Goal: Transaction & Acquisition: Purchase product/service

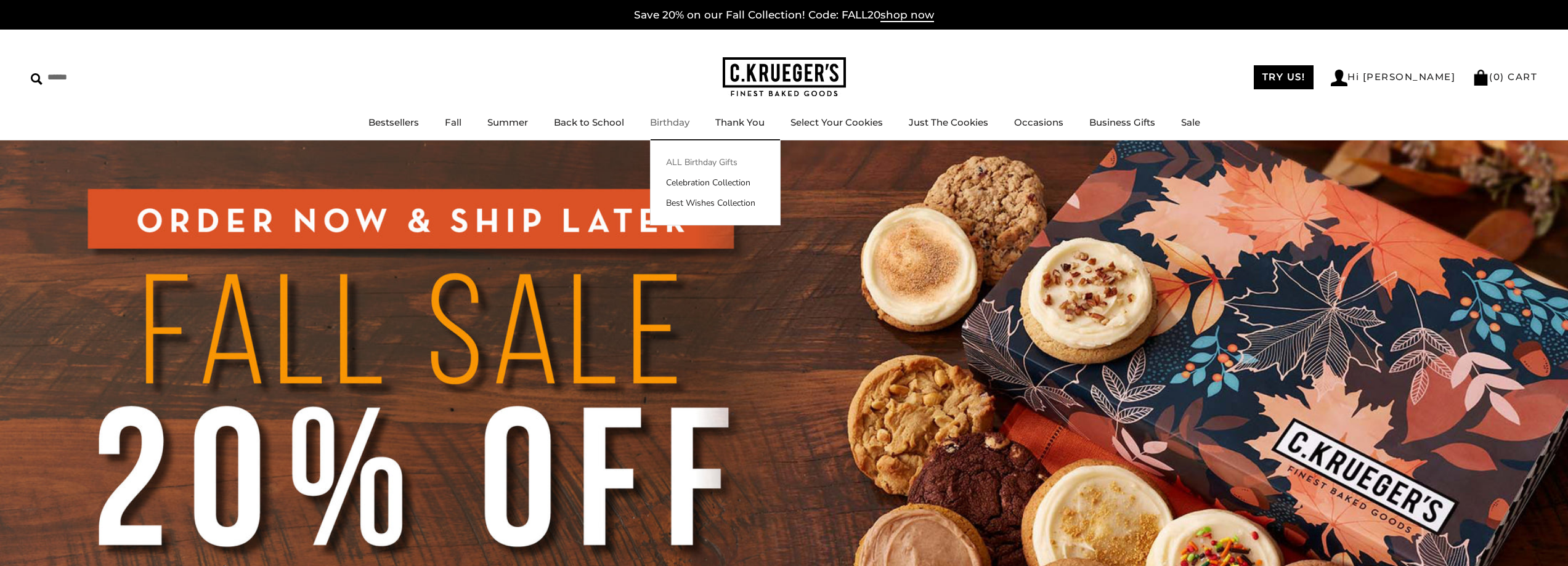
click at [676, 165] on link "ALL Birthday Gifts" at bounding box center [716, 161] width 130 height 13
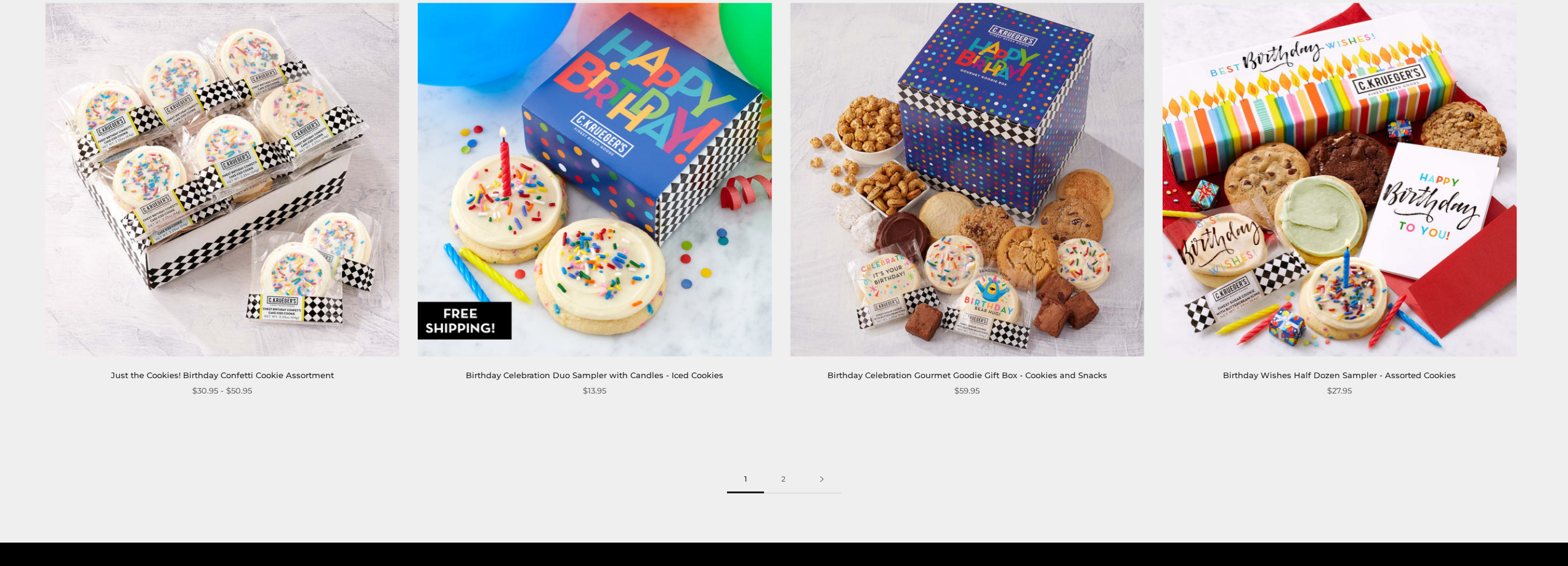
scroll to position [2403, 0]
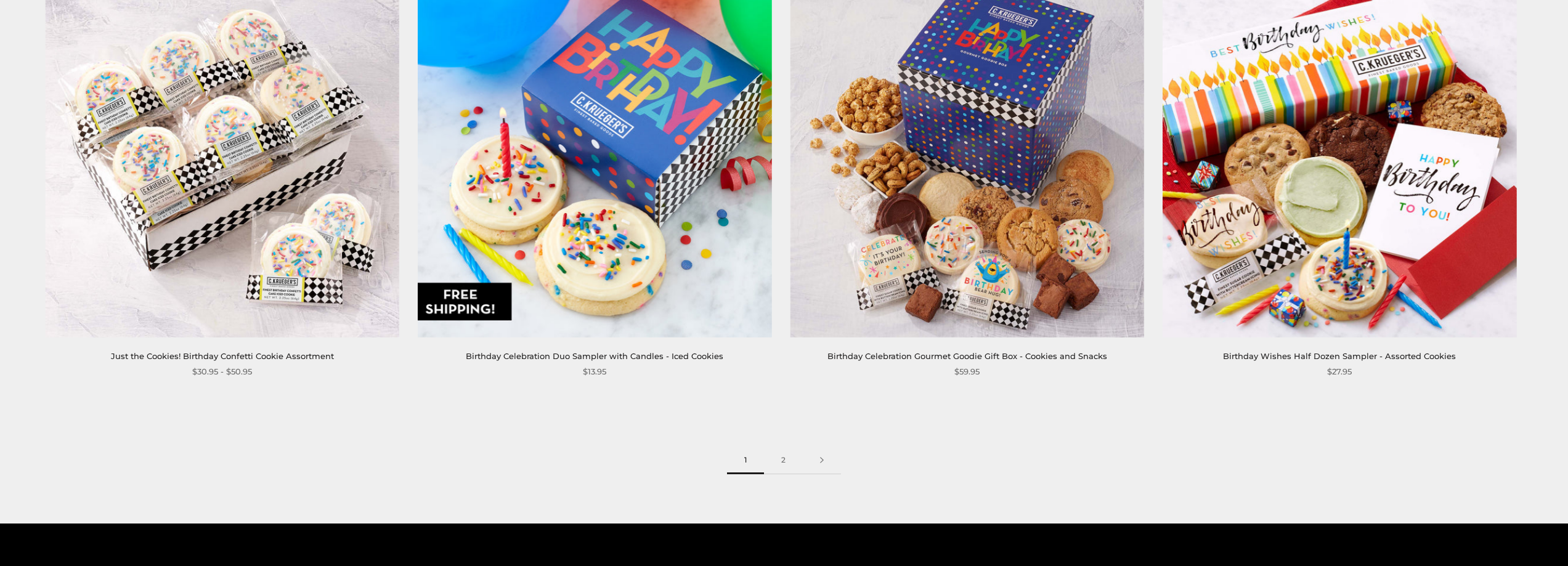
click at [596, 354] on link "Birthday Celebration Duo Sampler with Candles - Iced Cookies" at bounding box center [595, 357] width 257 height 10
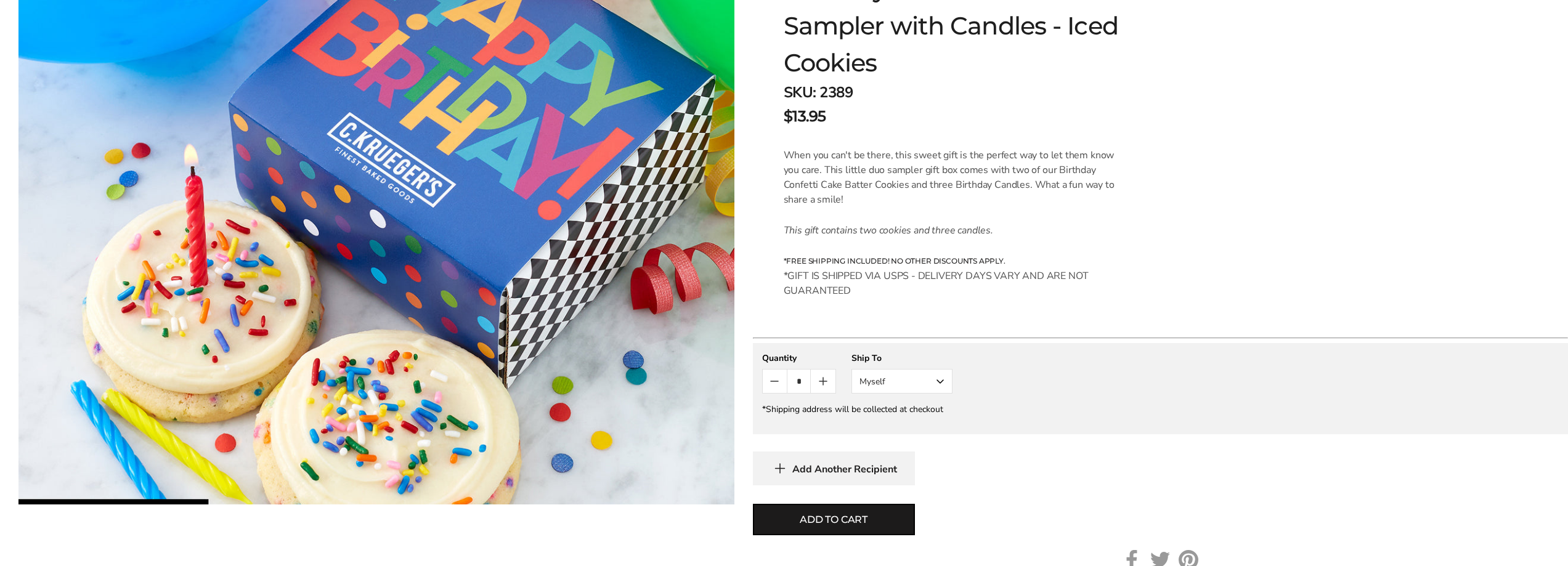
scroll to position [308, 0]
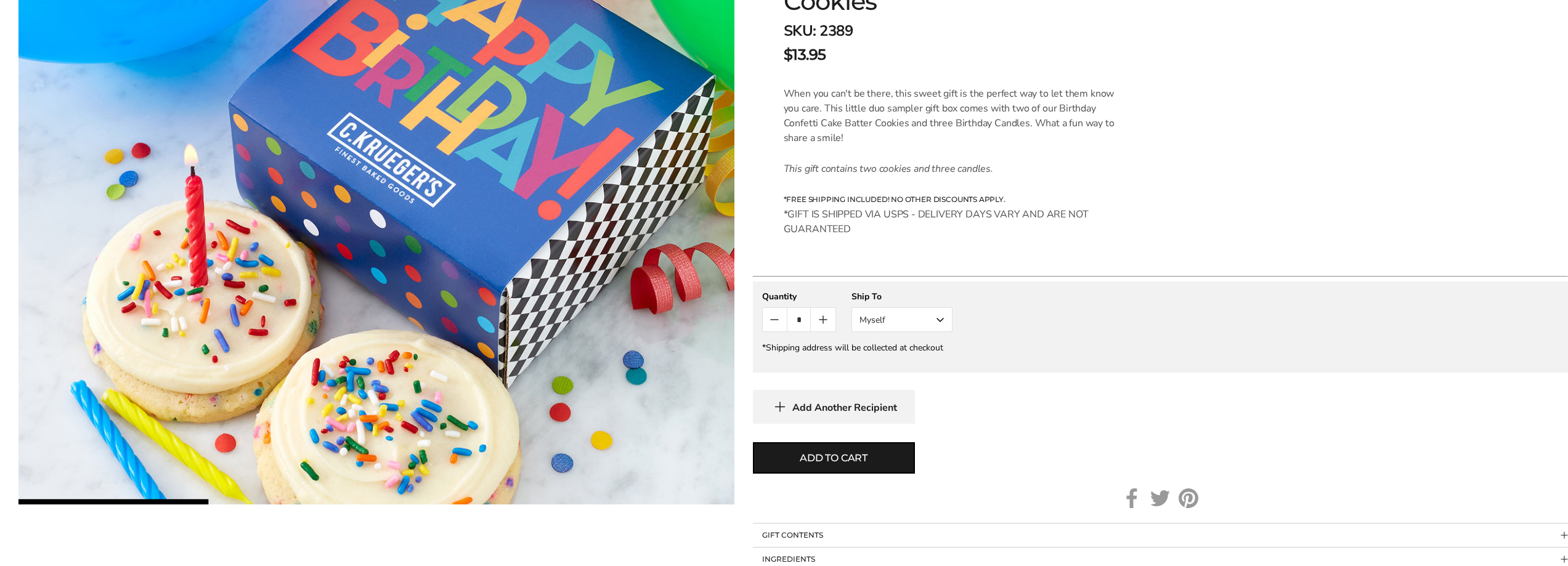
click at [941, 323] on button "Myself" at bounding box center [902, 320] width 101 height 24
click at [923, 365] on button "Other Recipient" at bounding box center [902, 365] width 100 height 22
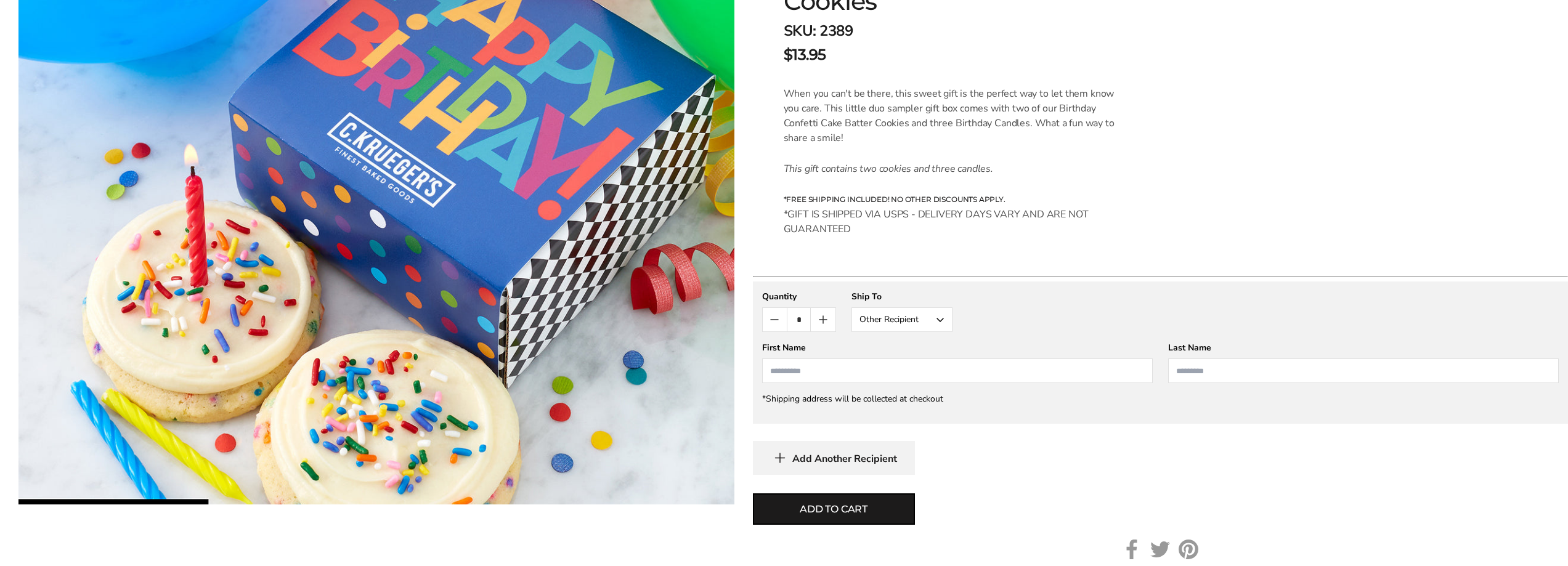
click at [900, 374] on input "First Name" at bounding box center [957, 370] width 390 height 24
type input "*****"
click at [1229, 368] on input "Last Name" at bounding box center [1364, 370] width 390 height 24
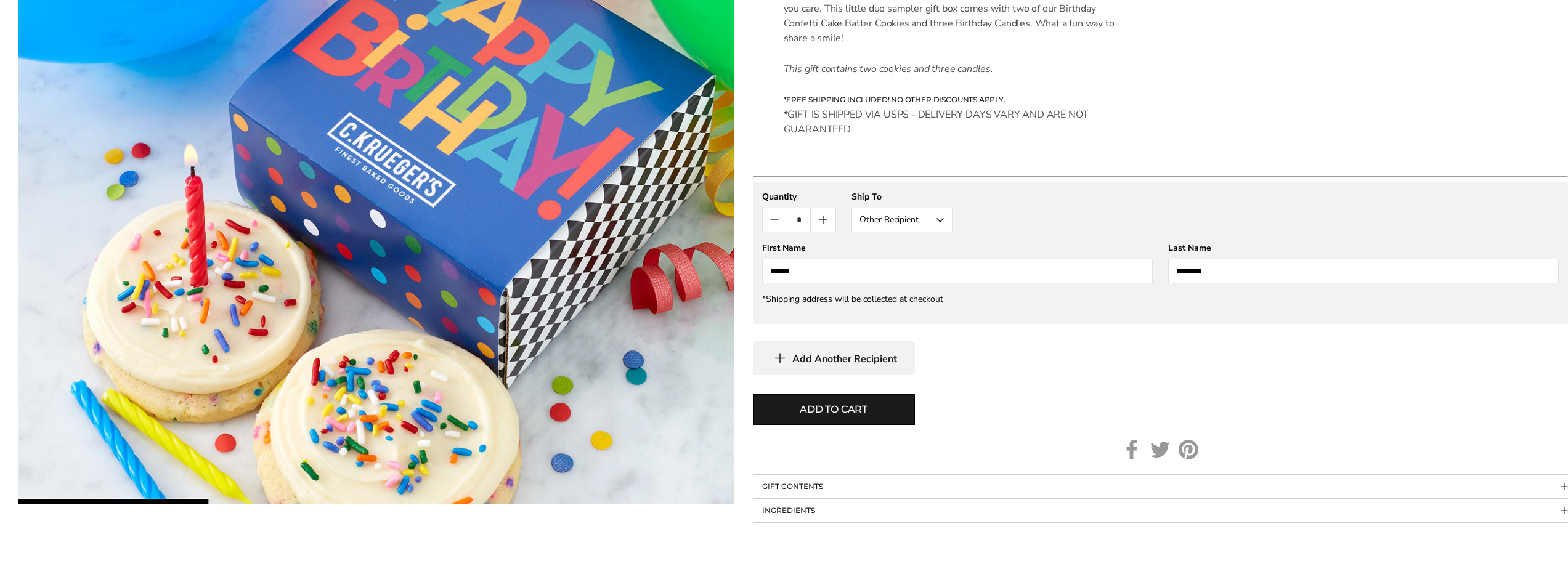
scroll to position [431, 0]
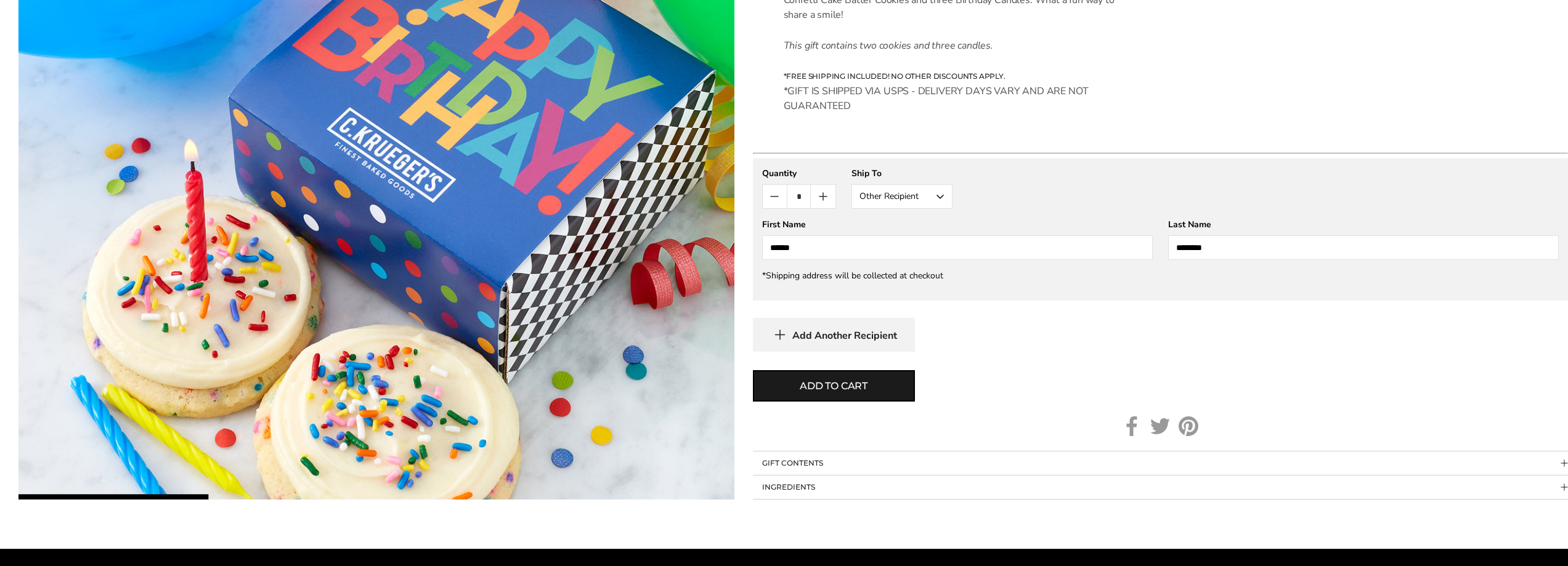
type input "********"
click at [798, 343] on button "Add Another Recipient" at bounding box center [834, 335] width 162 height 34
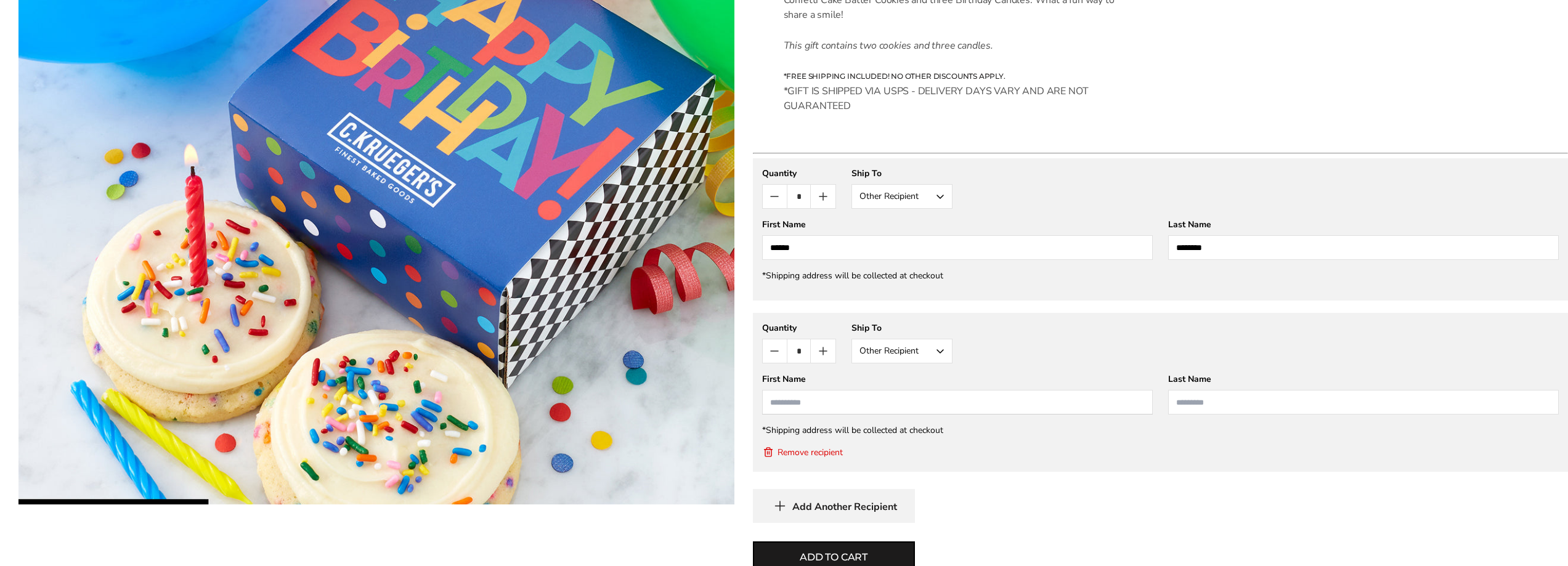
click at [826, 396] on input "First Name" at bounding box center [957, 402] width 390 height 24
type input "****"
click at [1222, 407] on input "Last Name" at bounding box center [1364, 402] width 390 height 24
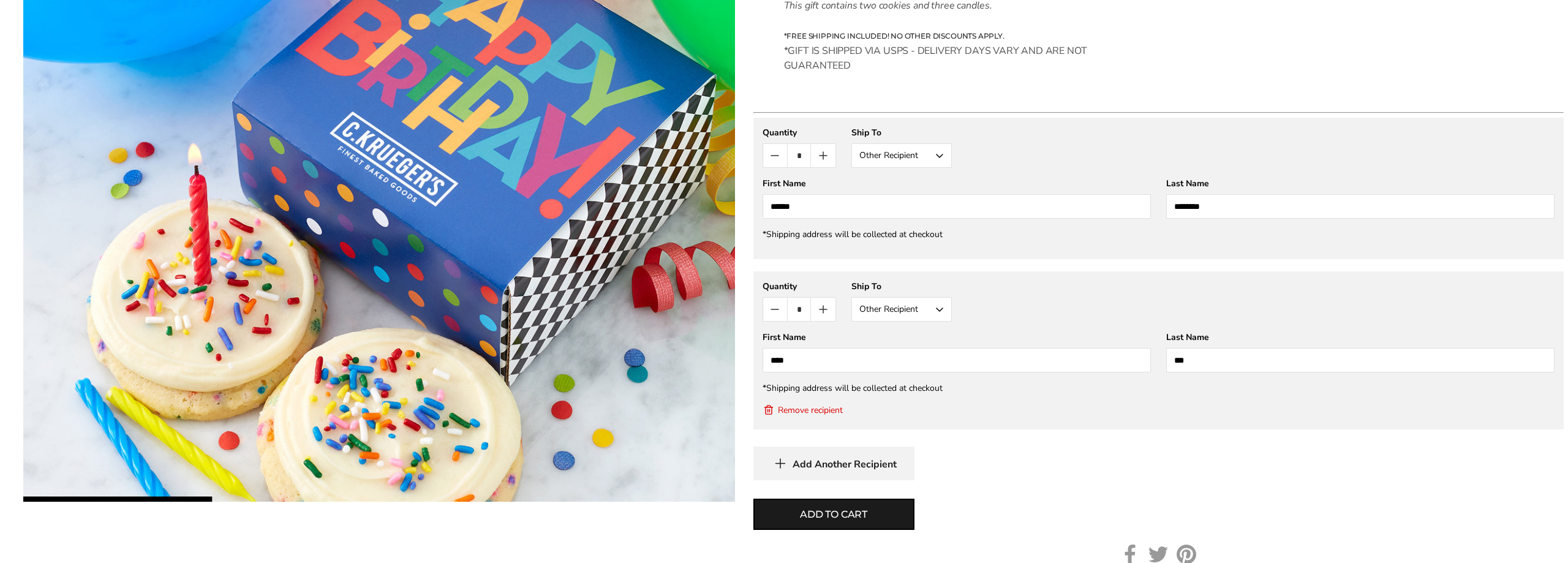
scroll to position [490, 0]
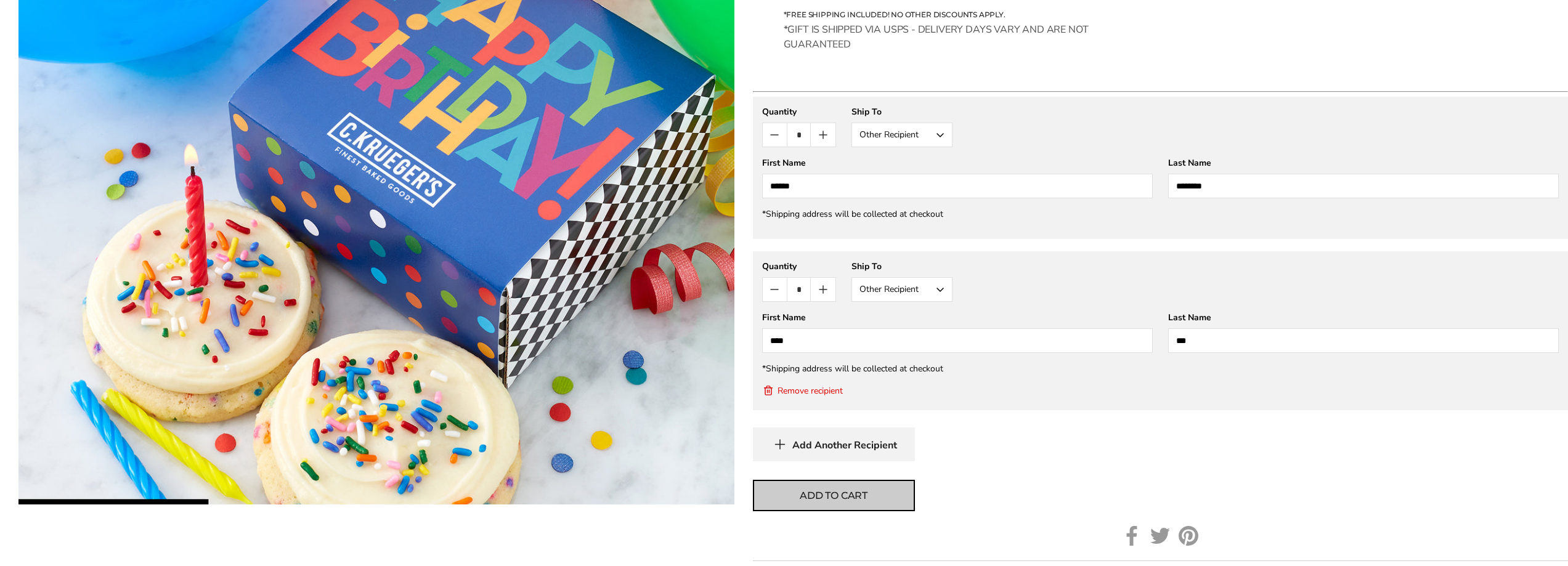
type input "***"
click at [861, 499] on span "Add to cart" at bounding box center [834, 496] width 68 height 15
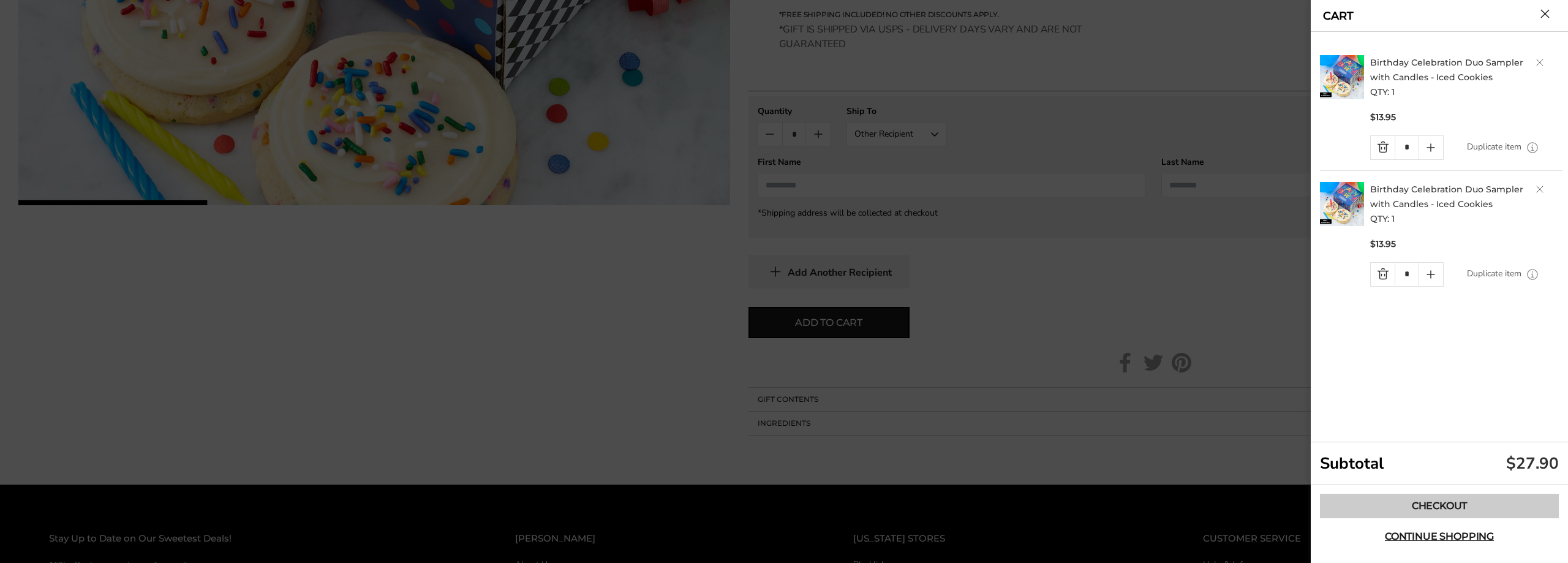
click at [1394, 504] on link "Checkout" at bounding box center [1440, 505] width 239 height 24
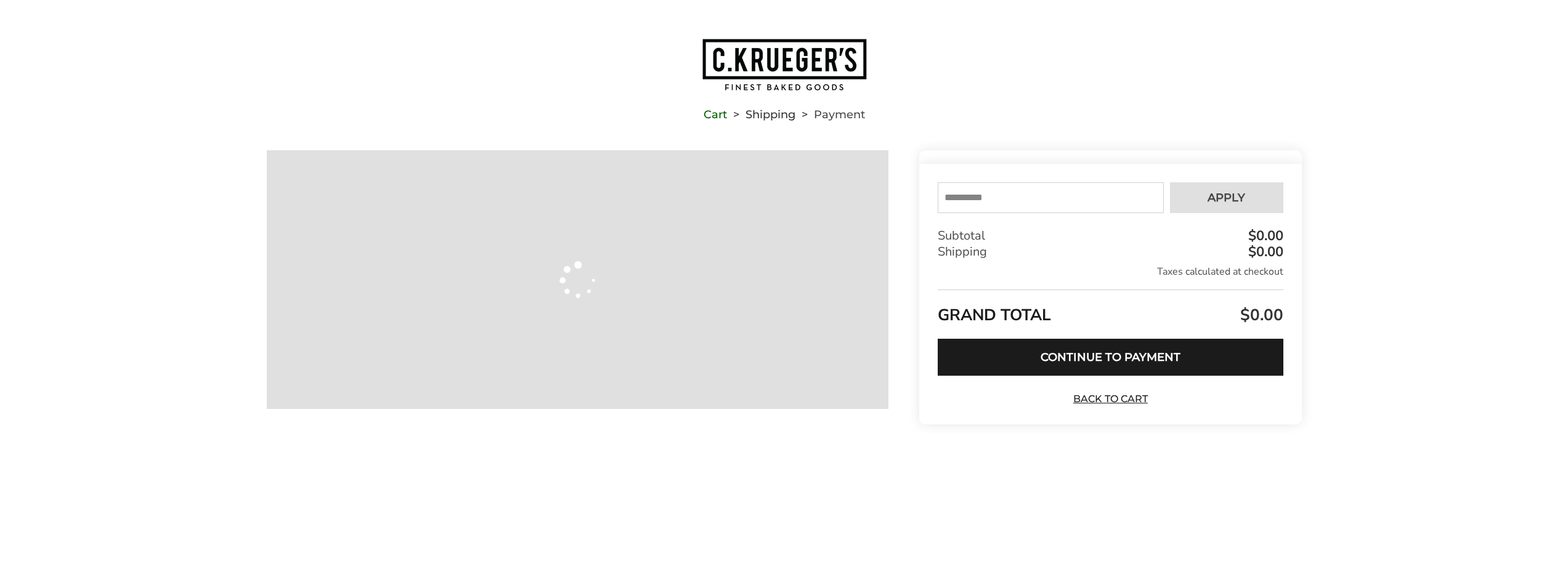
type input "**********"
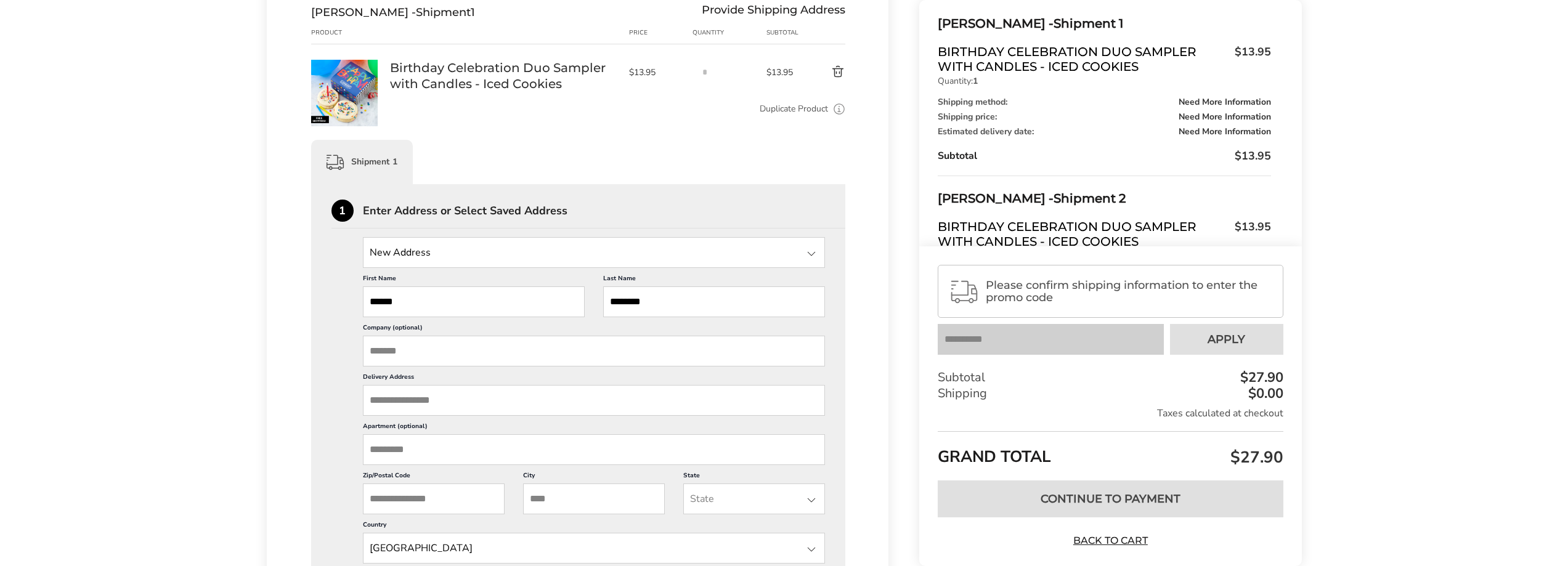
scroll to position [246, 0]
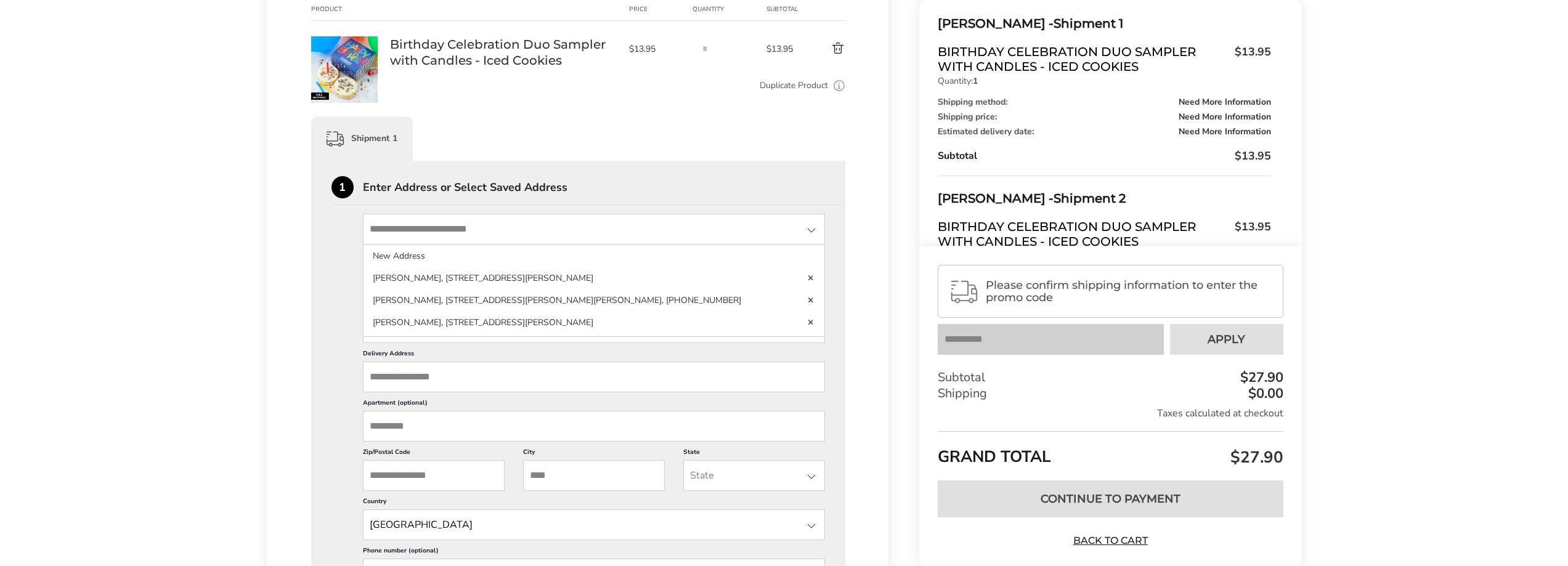
click at [443, 234] on input "State" at bounding box center [594, 229] width 463 height 31
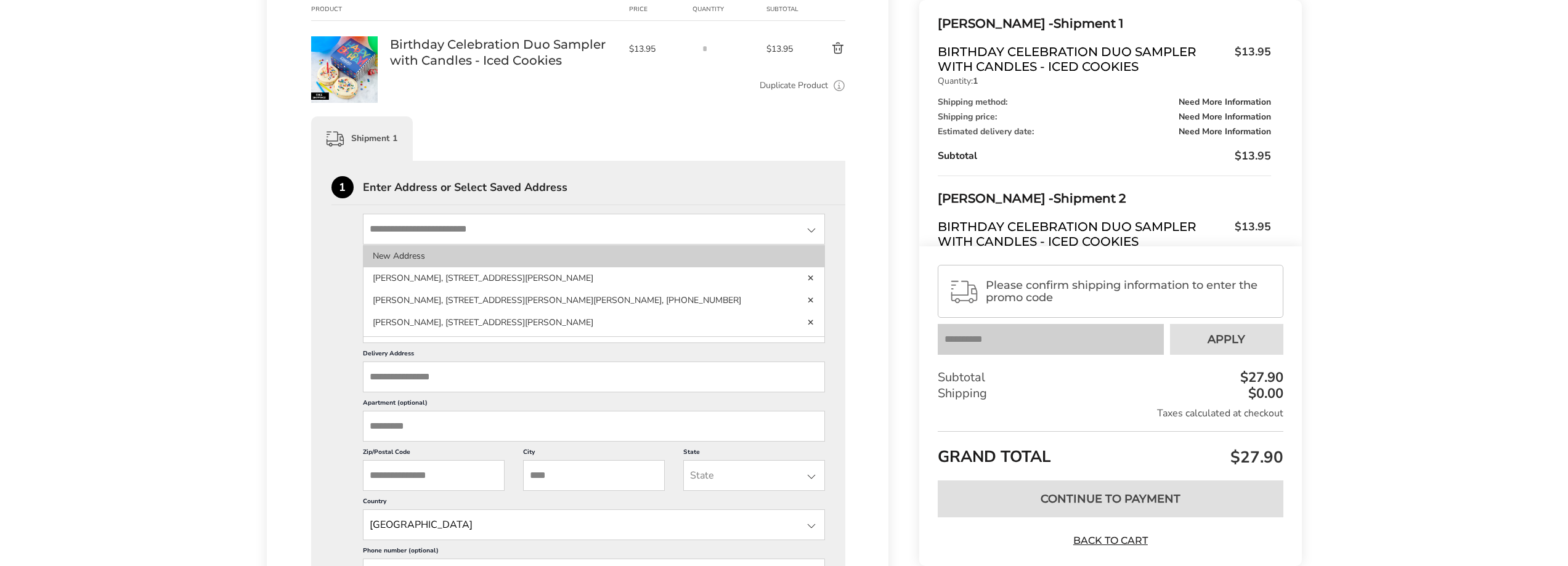
click at [415, 267] on li "New Address" at bounding box center [594, 278] width 462 height 22
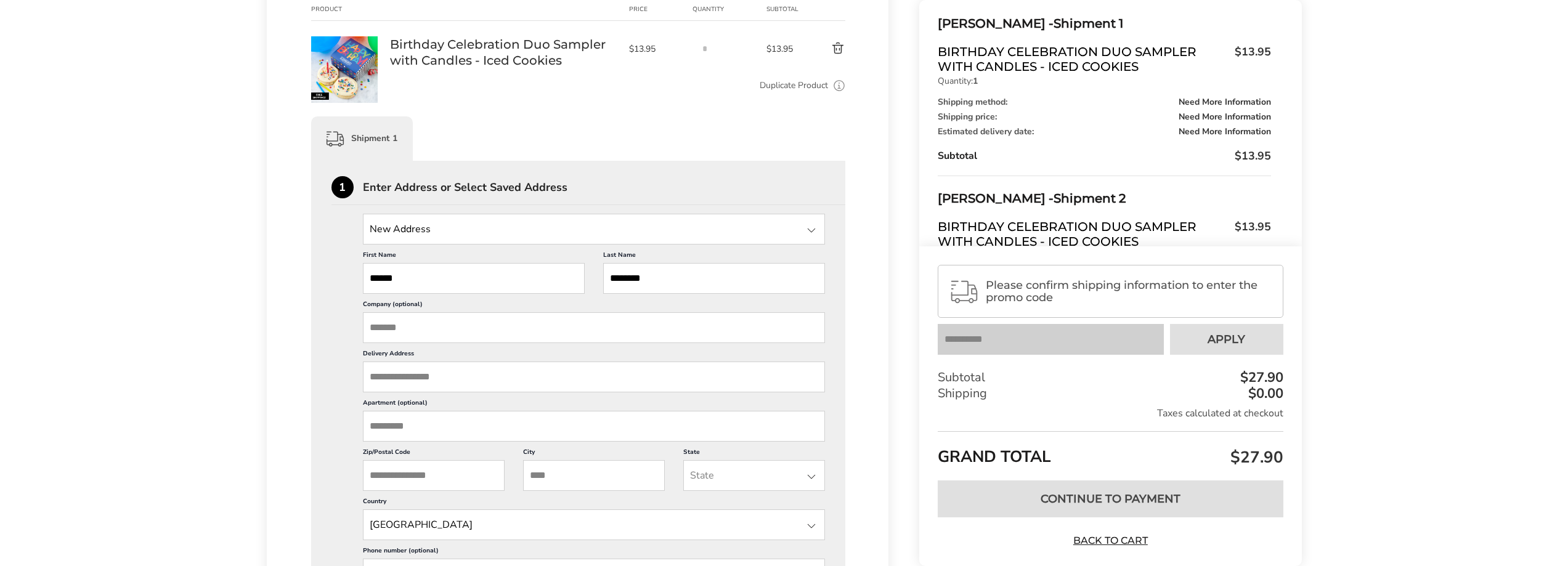
click at [417, 378] on input "Delivery Address" at bounding box center [594, 377] width 463 height 31
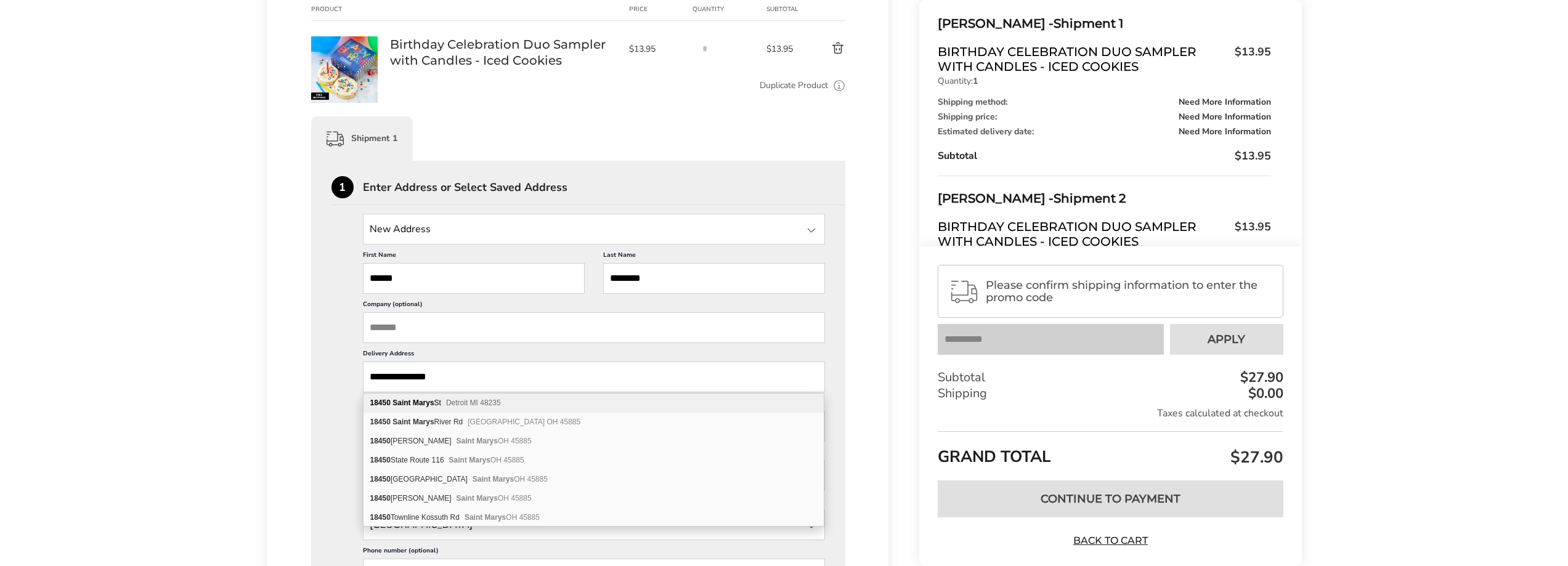
click at [417, 402] on b "Saint Marys" at bounding box center [413, 403] width 41 height 8
type input "**********"
type input "*******"
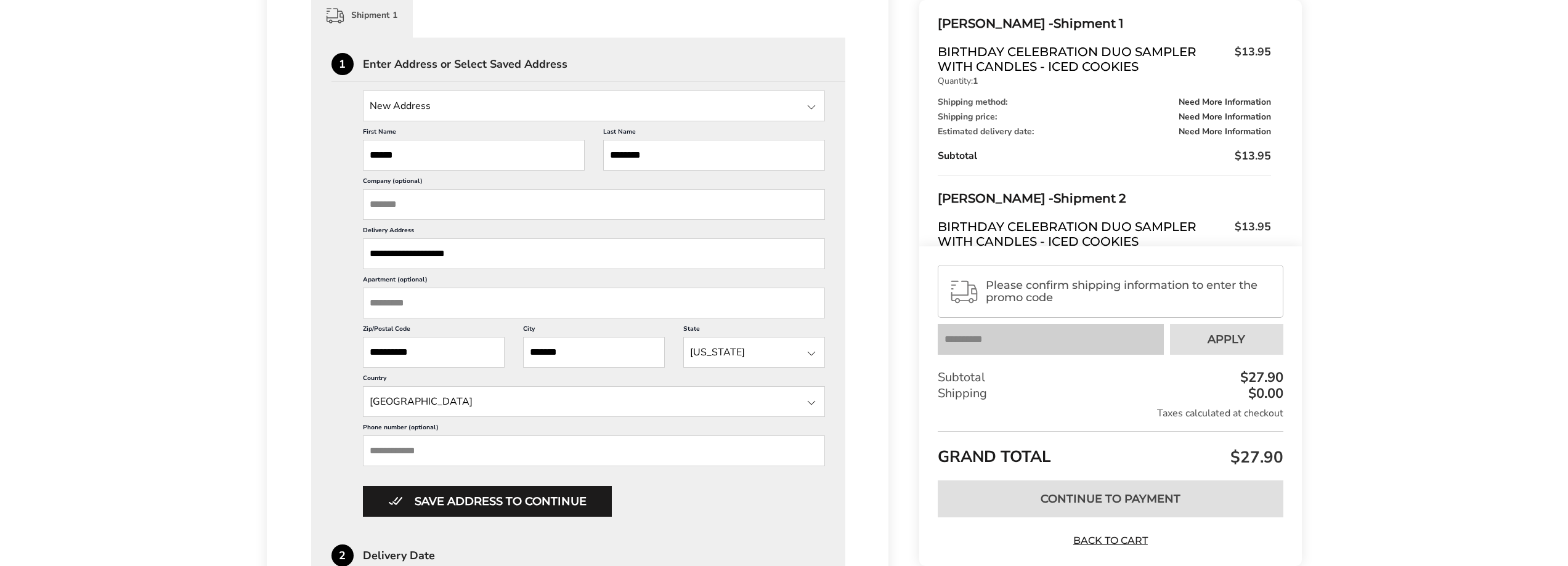
scroll to position [431, 0]
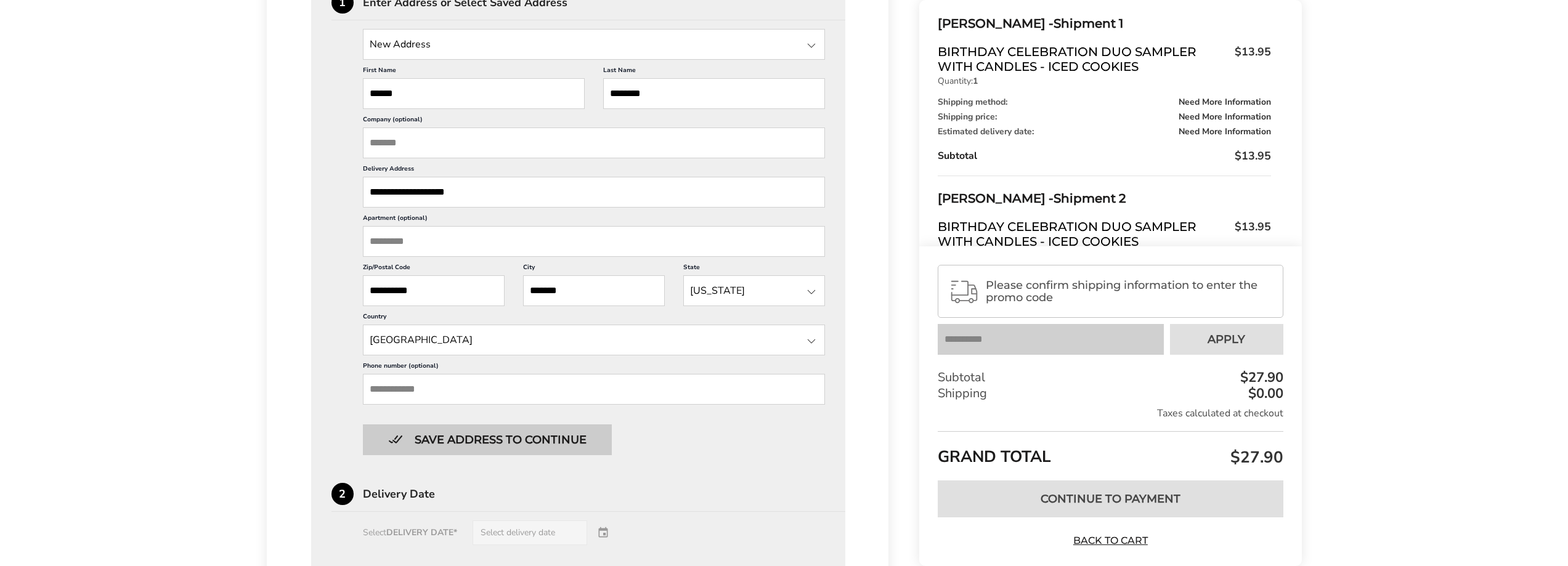
click at [446, 438] on button "Save address to continue" at bounding box center [487, 440] width 249 height 31
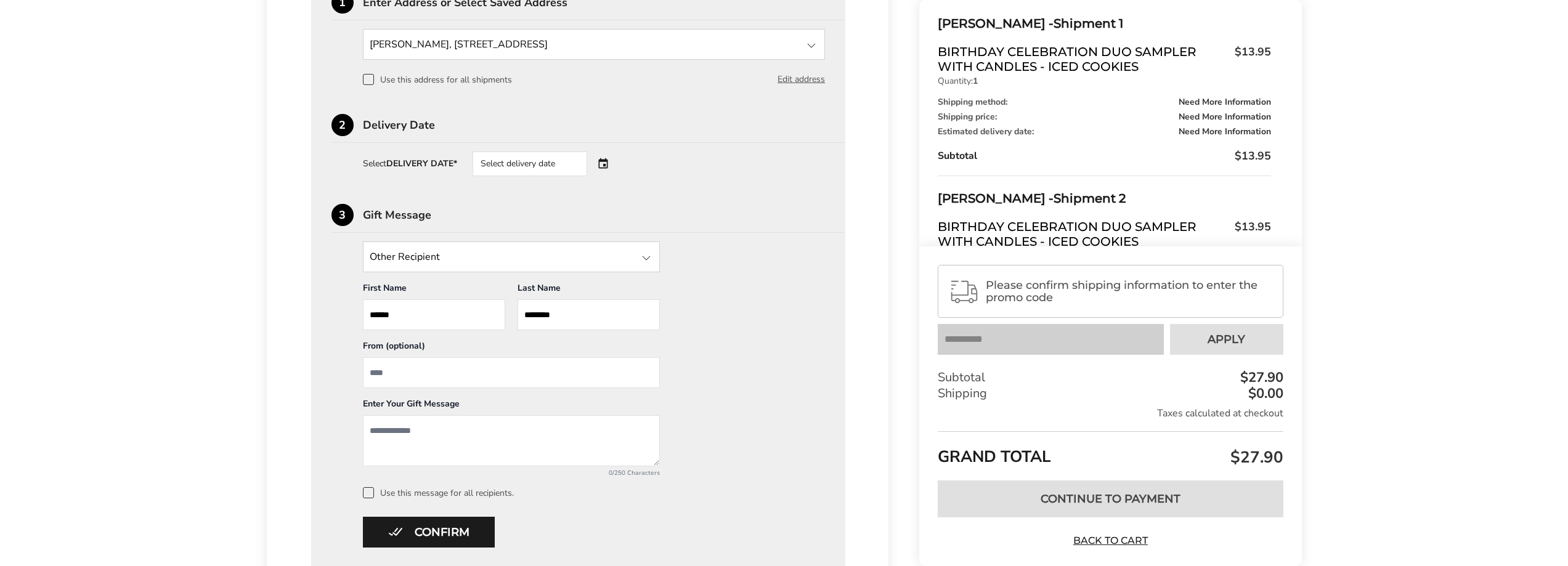
click at [603, 161] on div "Select delivery date" at bounding box center [547, 163] width 149 height 24
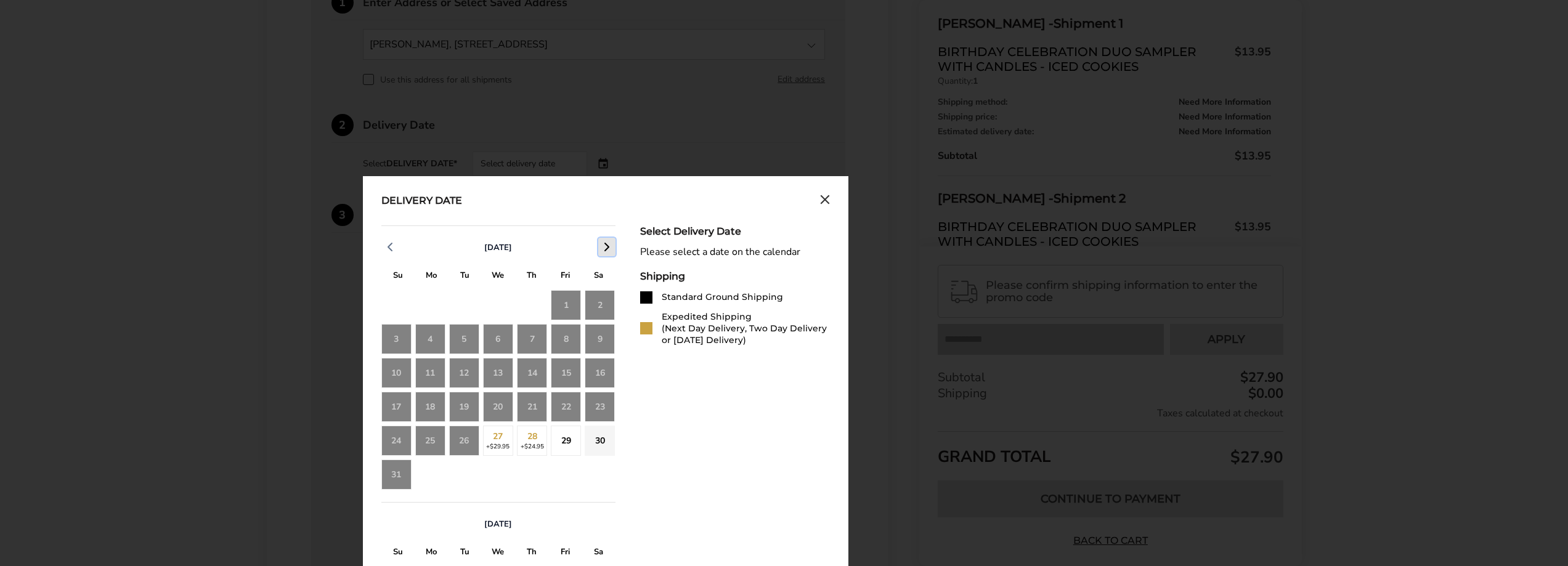
click at [603, 250] on icon "button" at bounding box center [607, 247] width 15 height 15
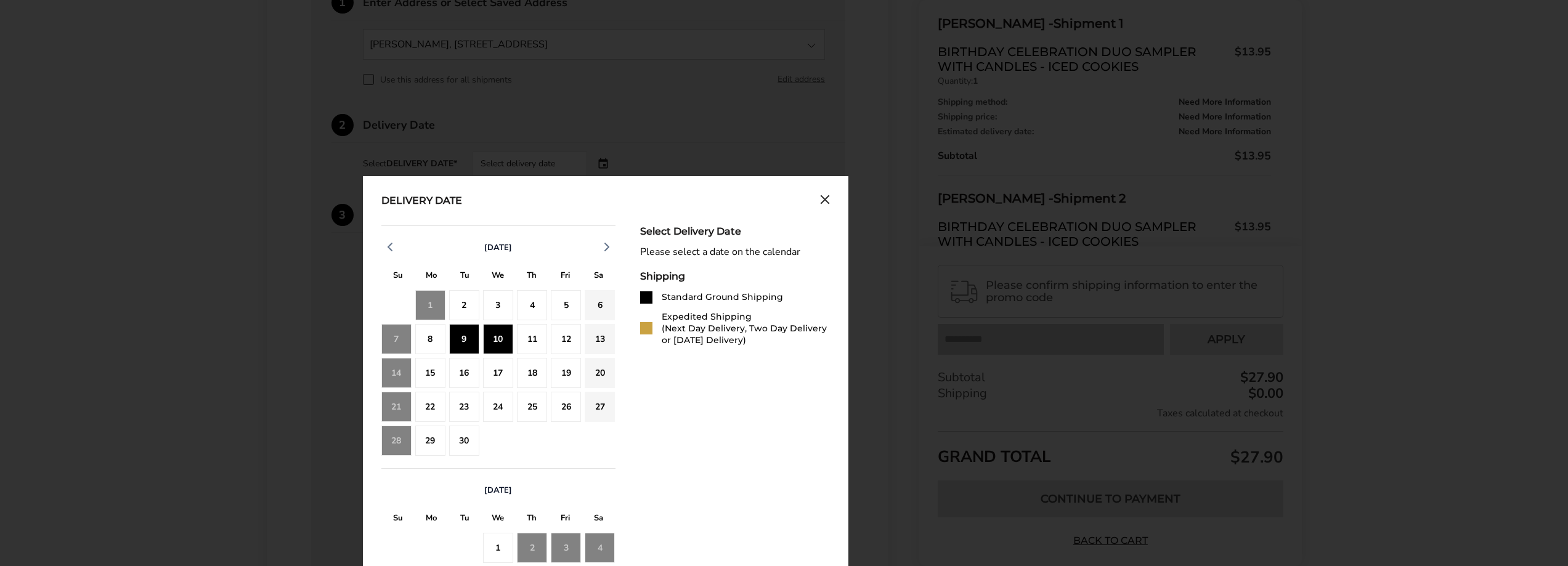
click at [506, 341] on div "10" at bounding box center [498, 339] width 30 height 30
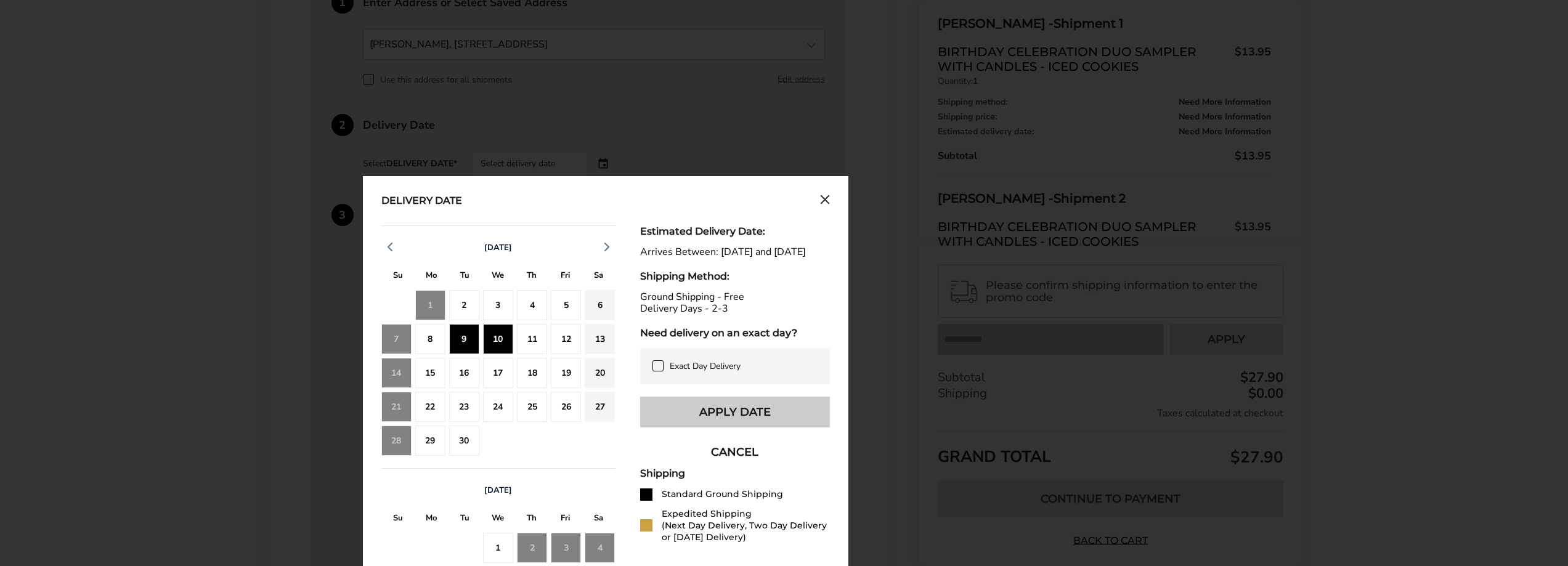
click at [698, 427] on button "Apply Date" at bounding box center [735, 412] width 190 height 31
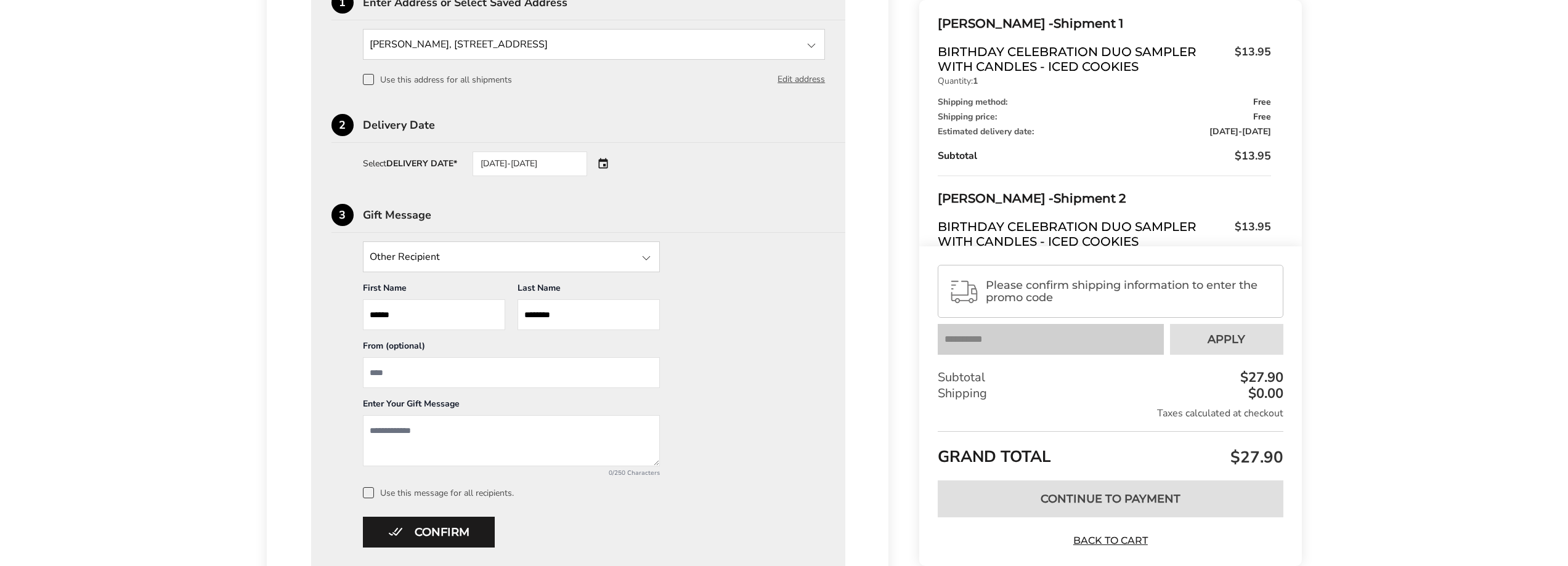
click at [451, 424] on textarea "Add a message" at bounding box center [511, 441] width 297 height 51
type textarea "**********"
click at [462, 535] on button "Confirm" at bounding box center [428, 532] width 132 height 31
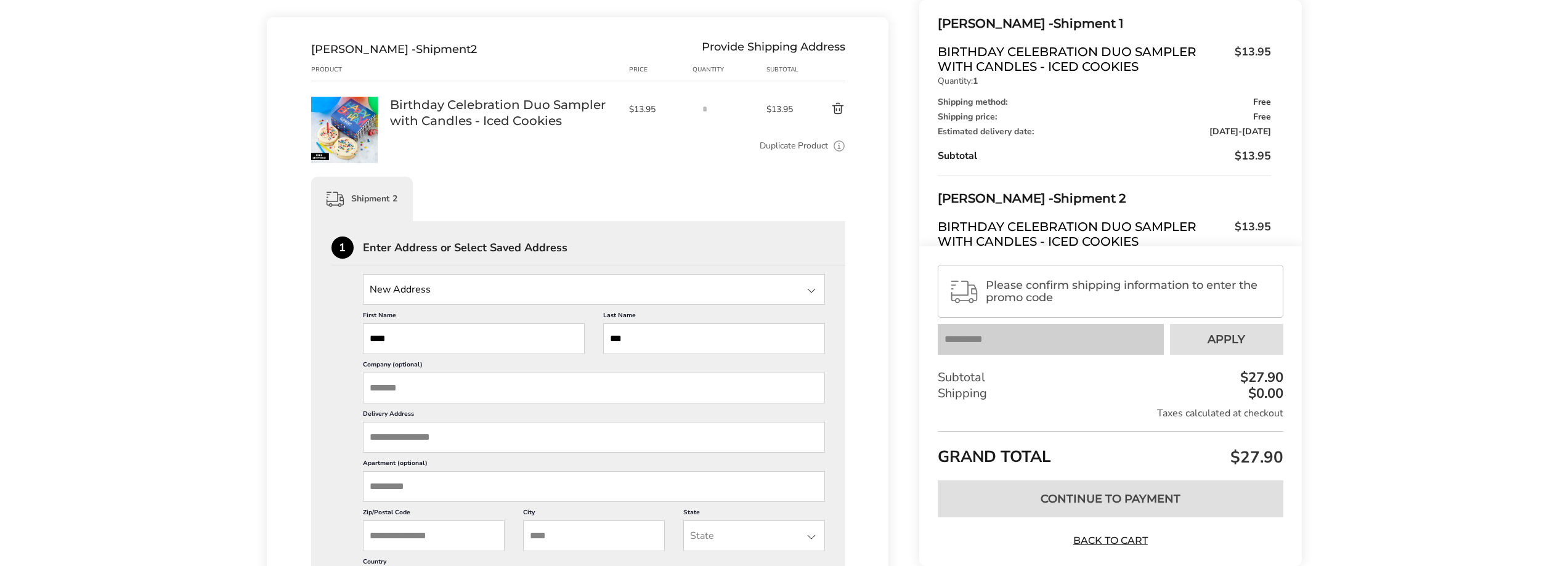
scroll to position [464, 0]
click at [458, 440] on input "Delivery Address" at bounding box center [594, 436] width 463 height 31
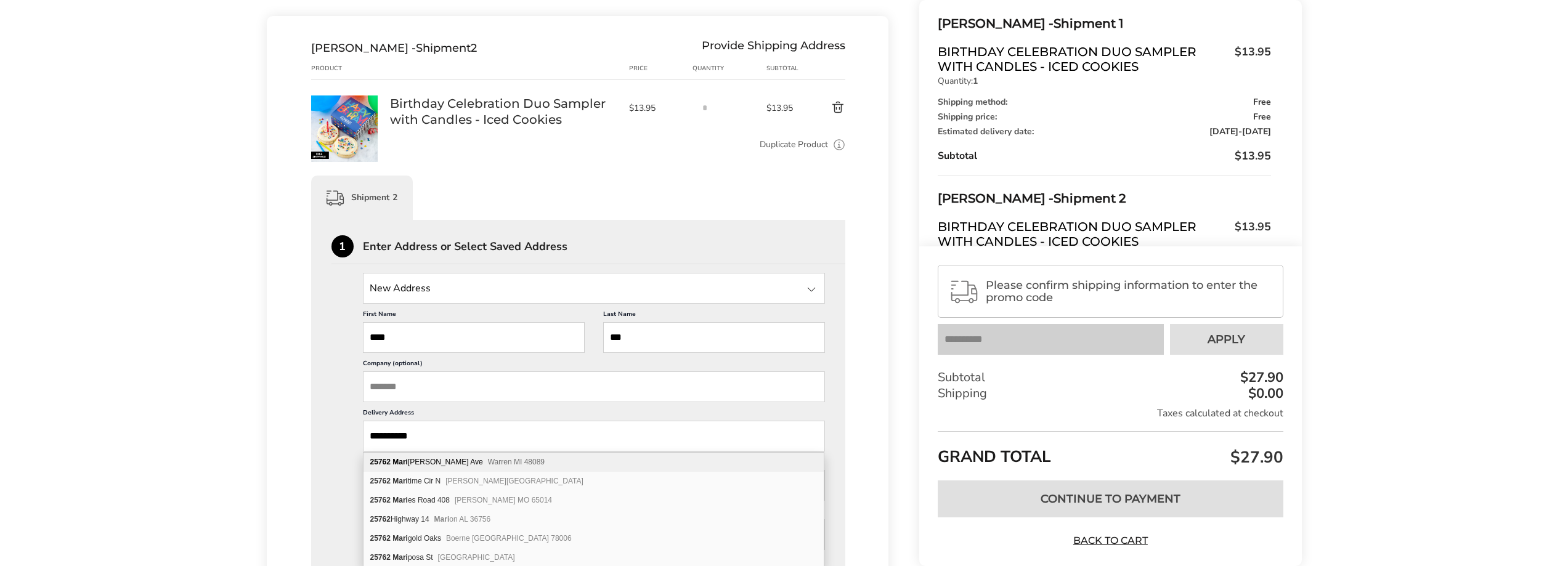
click at [488, 461] on span "Warren MI 48089" at bounding box center [516, 462] width 56 height 8
type input "**********"
type input "******"
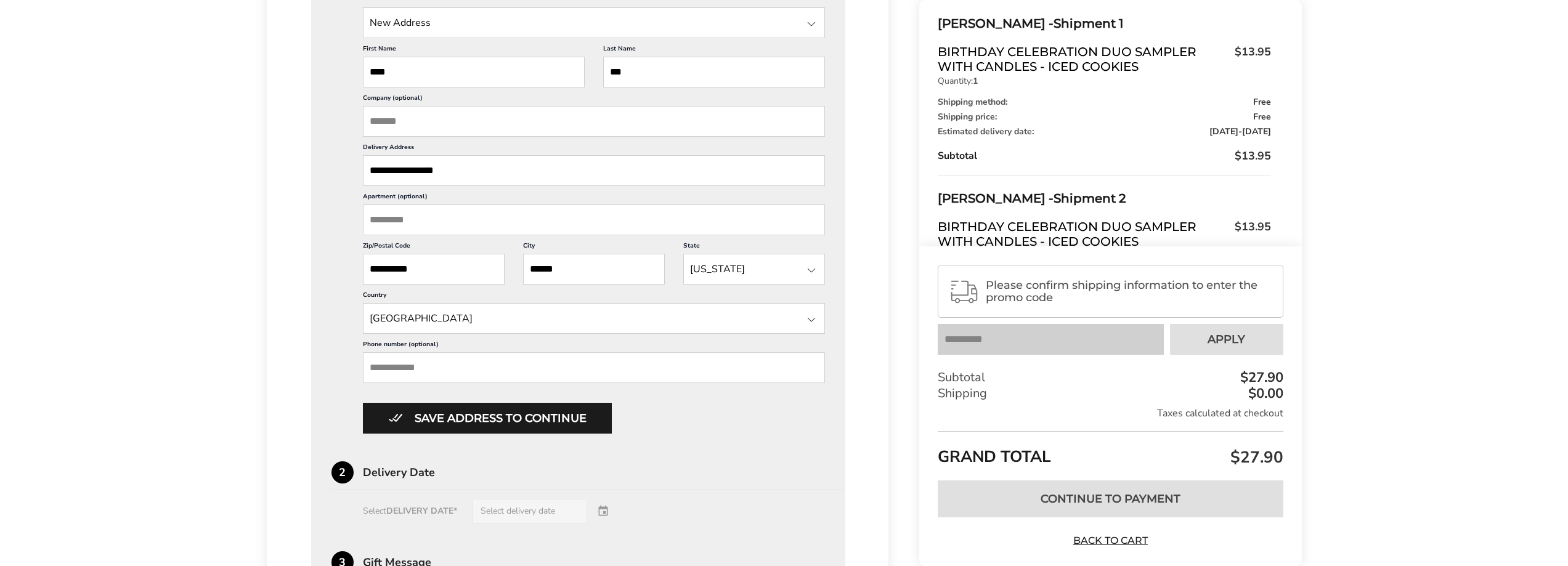
scroll to position [773, 0]
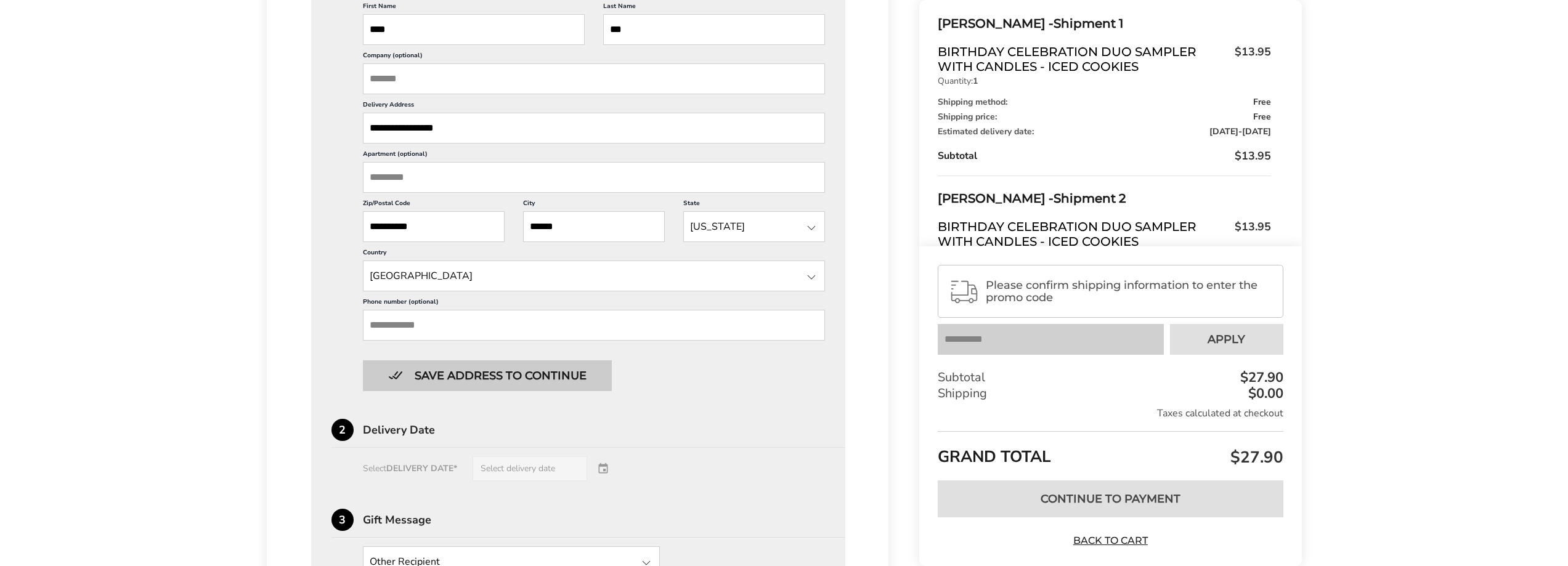
click at [527, 379] on button "Save address to continue" at bounding box center [487, 376] width 249 height 31
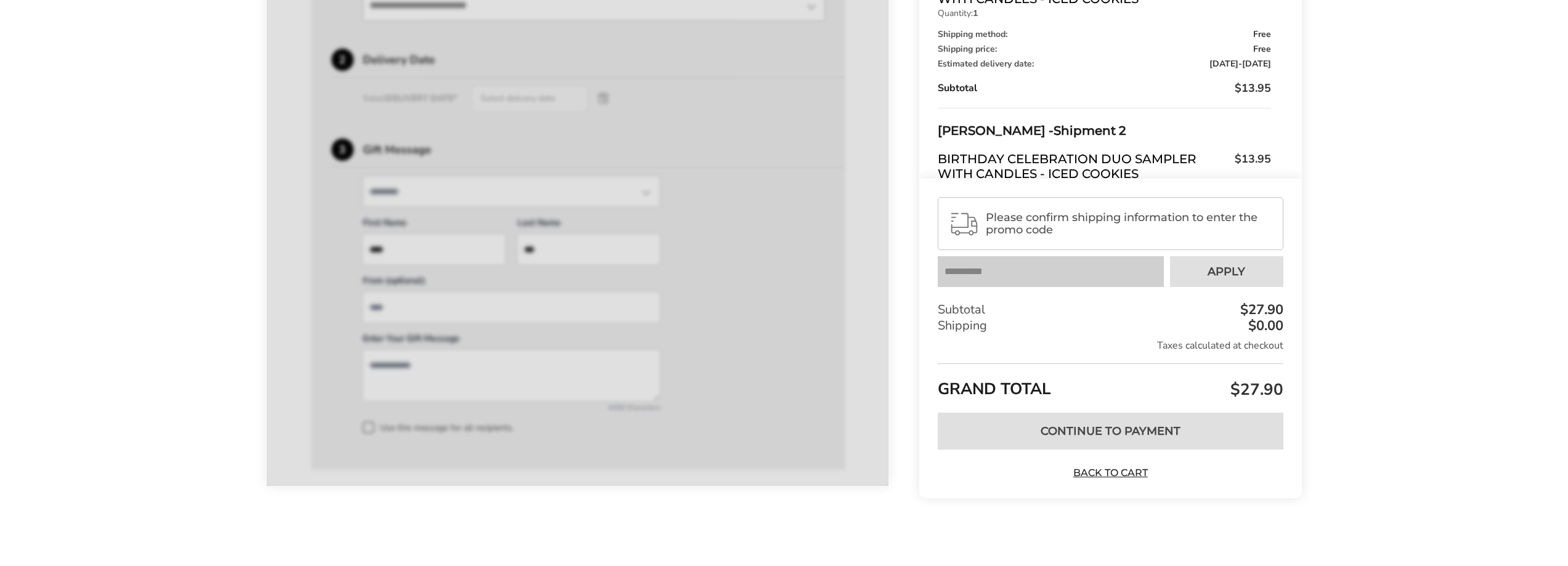
scroll to position [748, 0]
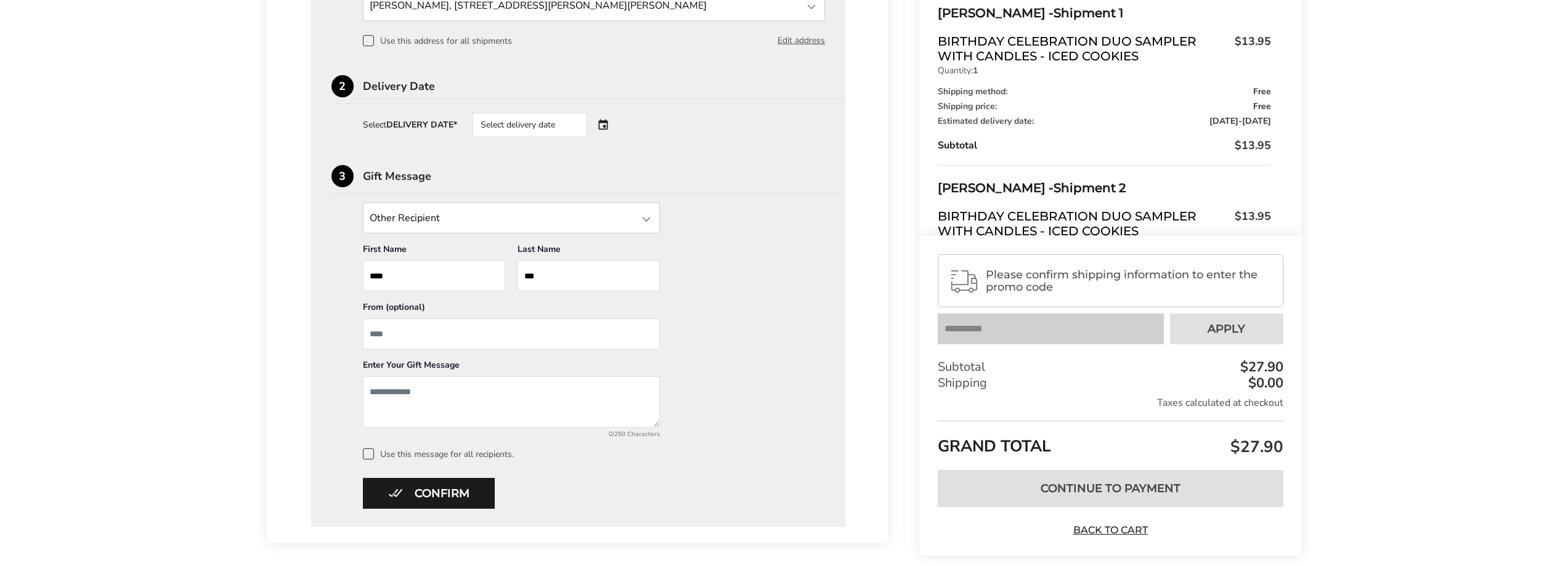
click at [410, 393] on textarea "Add a message" at bounding box center [511, 402] width 297 height 51
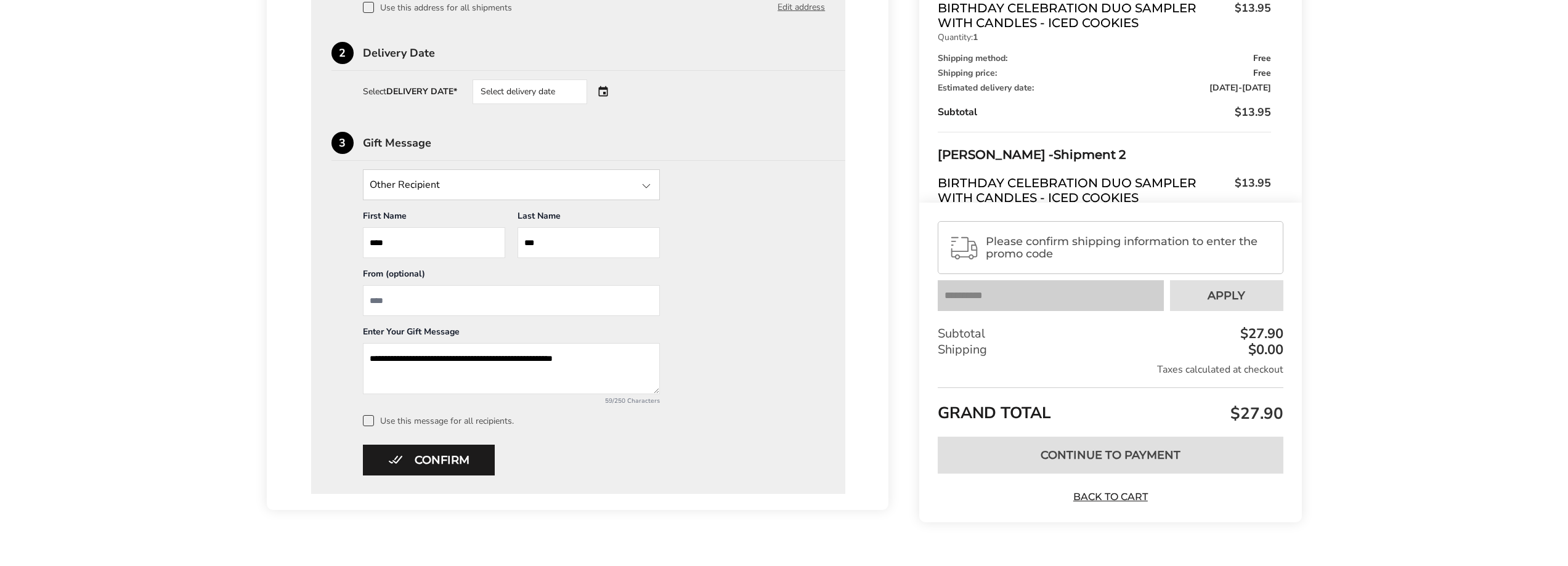
scroll to position [805, 0]
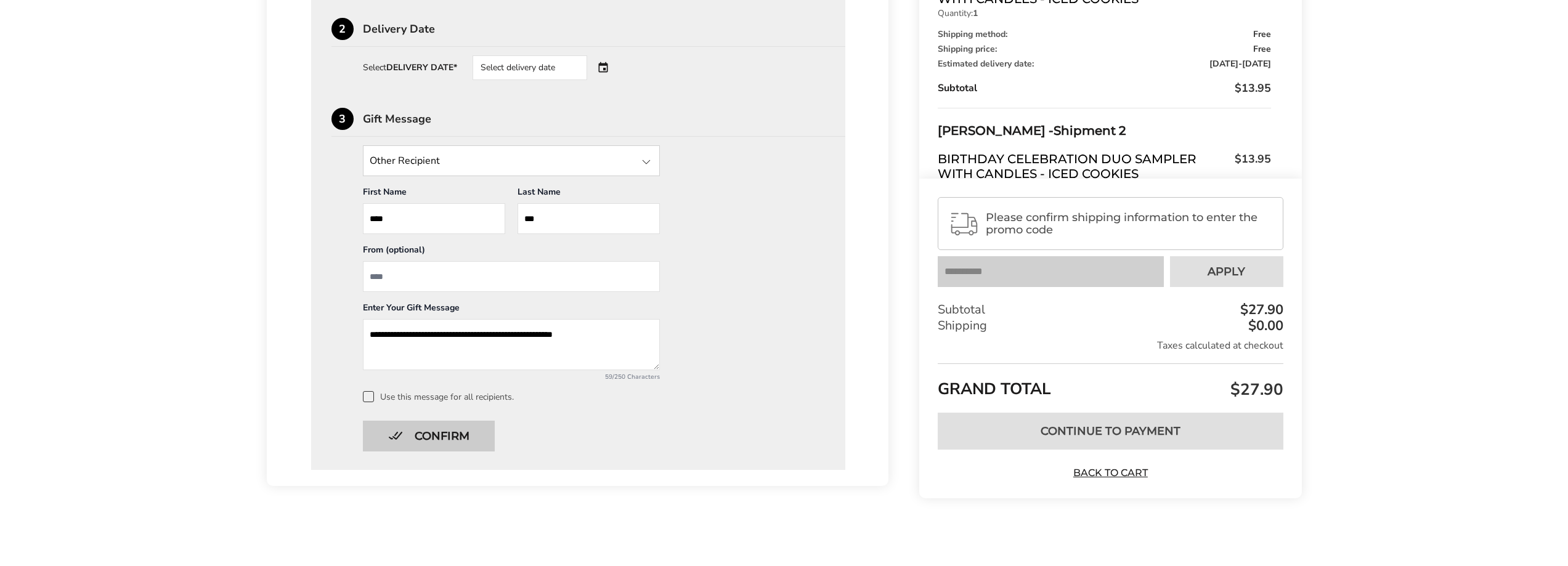
type textarea "**********"
click at [461, 439] on button "Confirm" at bounding box center [428, 436] width 132 height 31
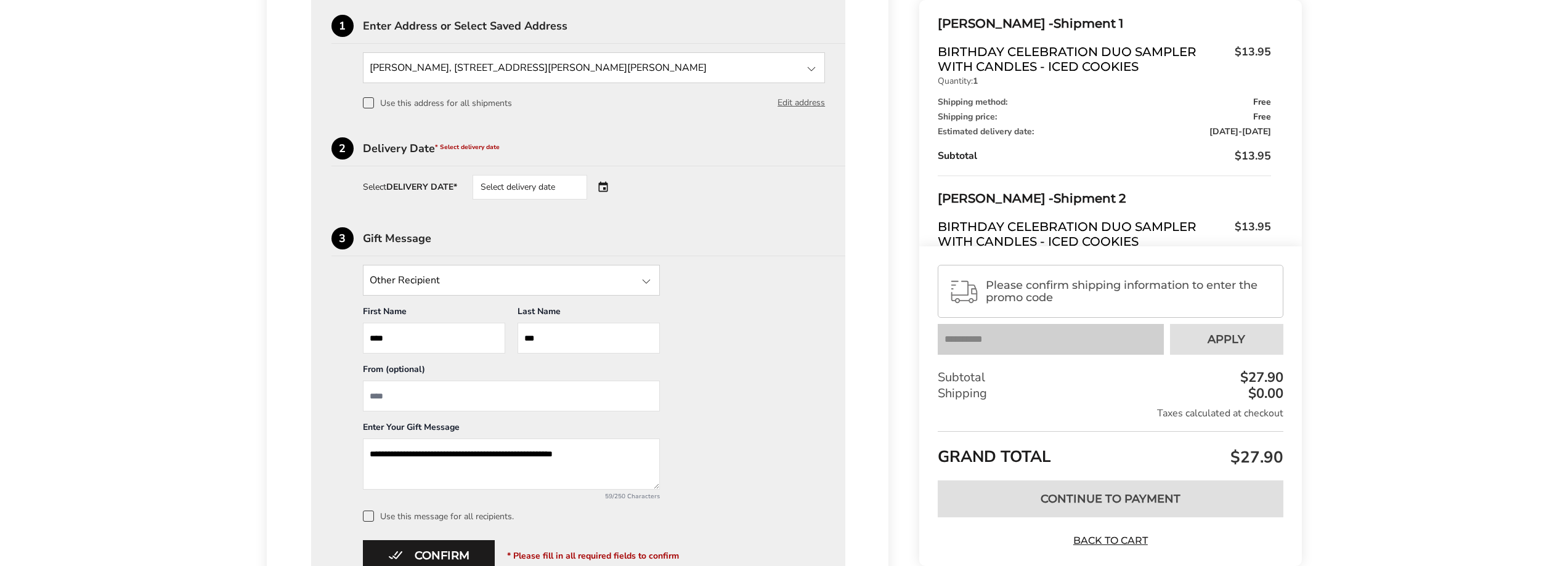
scroll to position [681, 0]
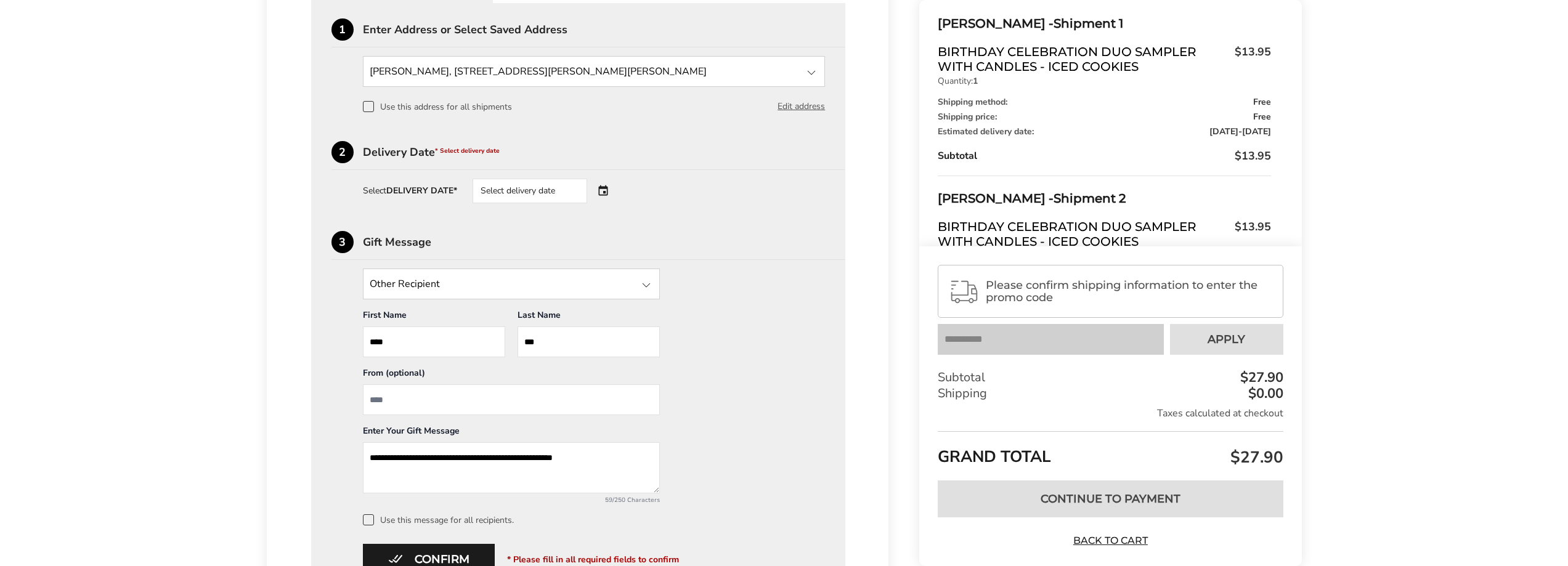
click at [604, 189] on div "Select delivery date" at bounding box center [547, 190] width 149 height 24
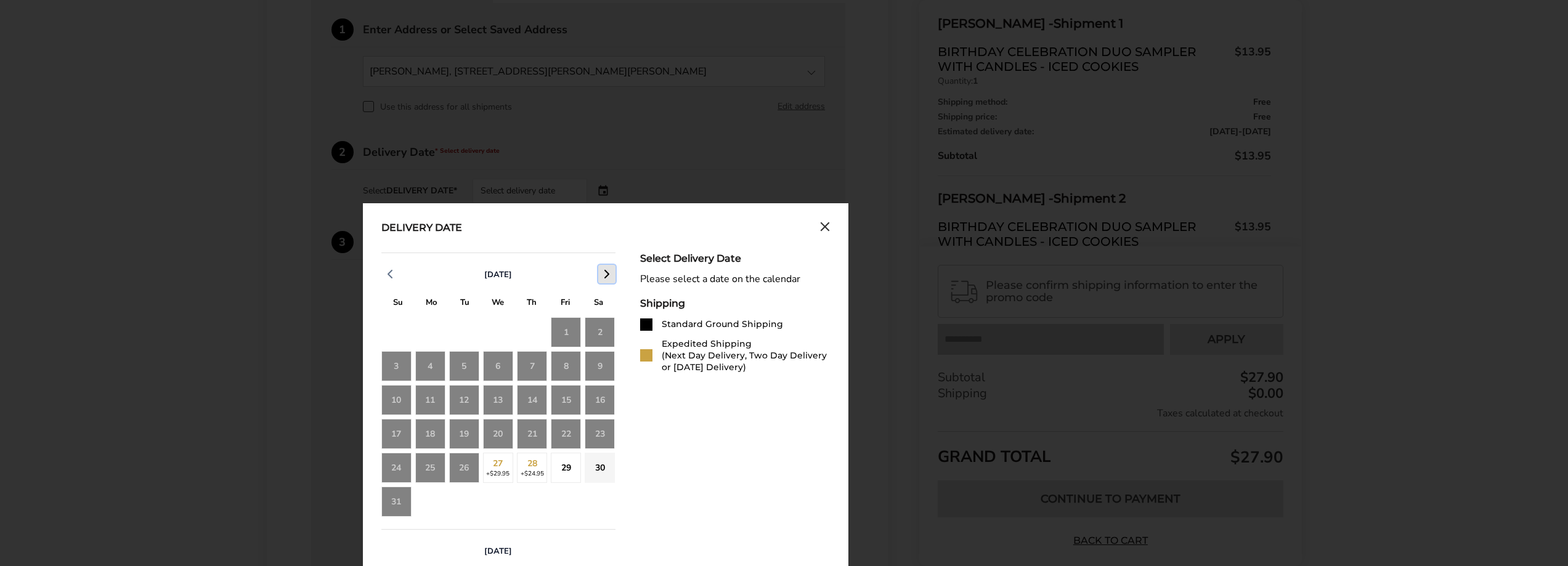
click at [610, 273] on icon "button" at bounding box center [607, 274] width 15 height 15
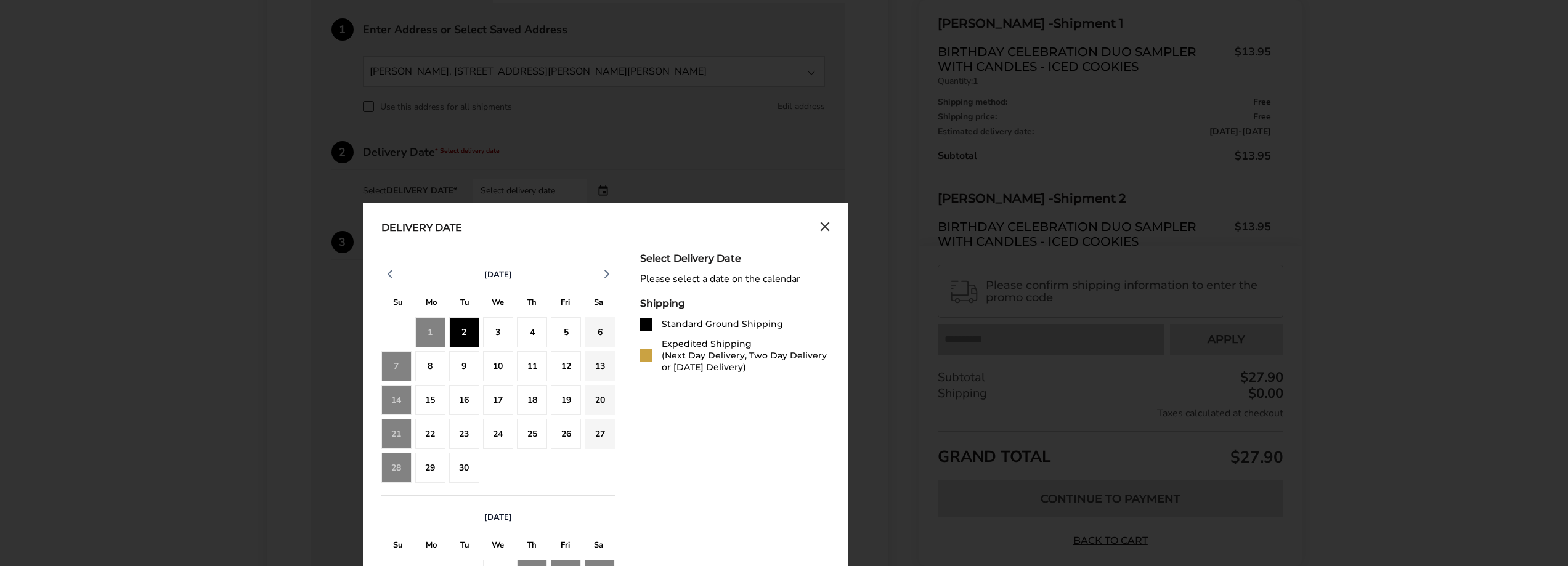
click at [467, 338] on div "2" at bounding box center [464, 332] width 30 height 30
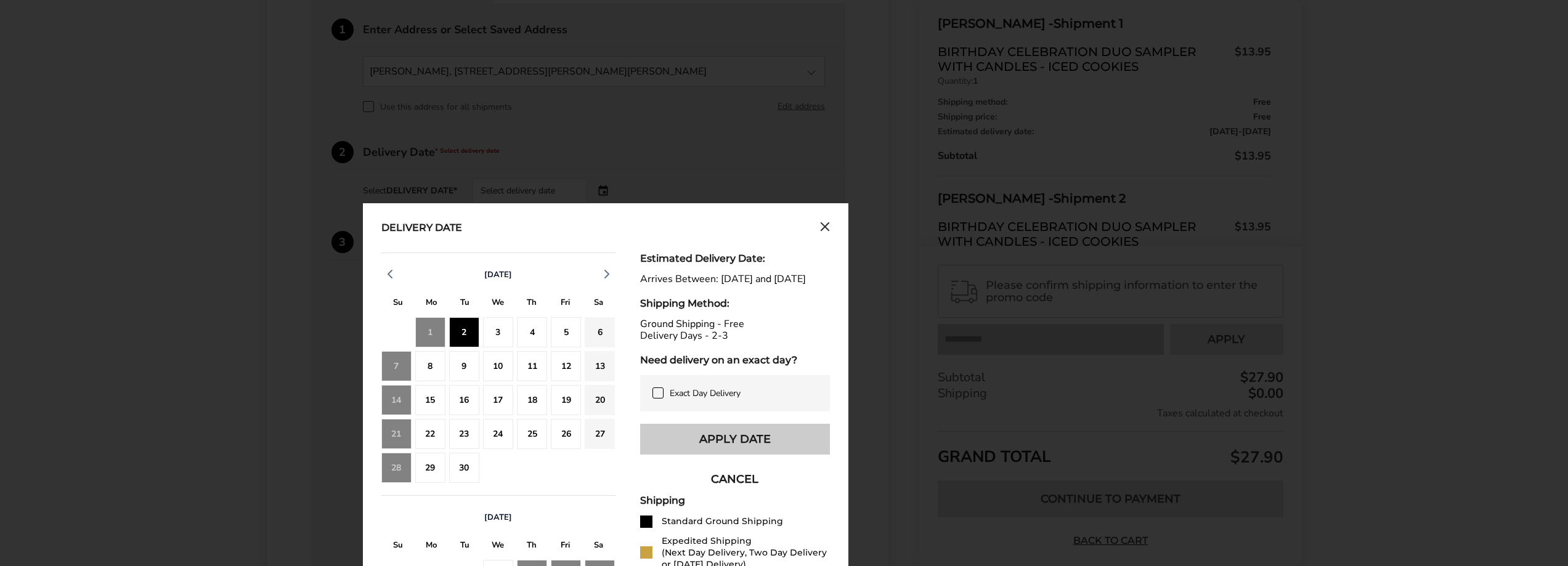
click at [730, 451] on button "Apply Date" at bounding box center [735, 439] width 190 height 31
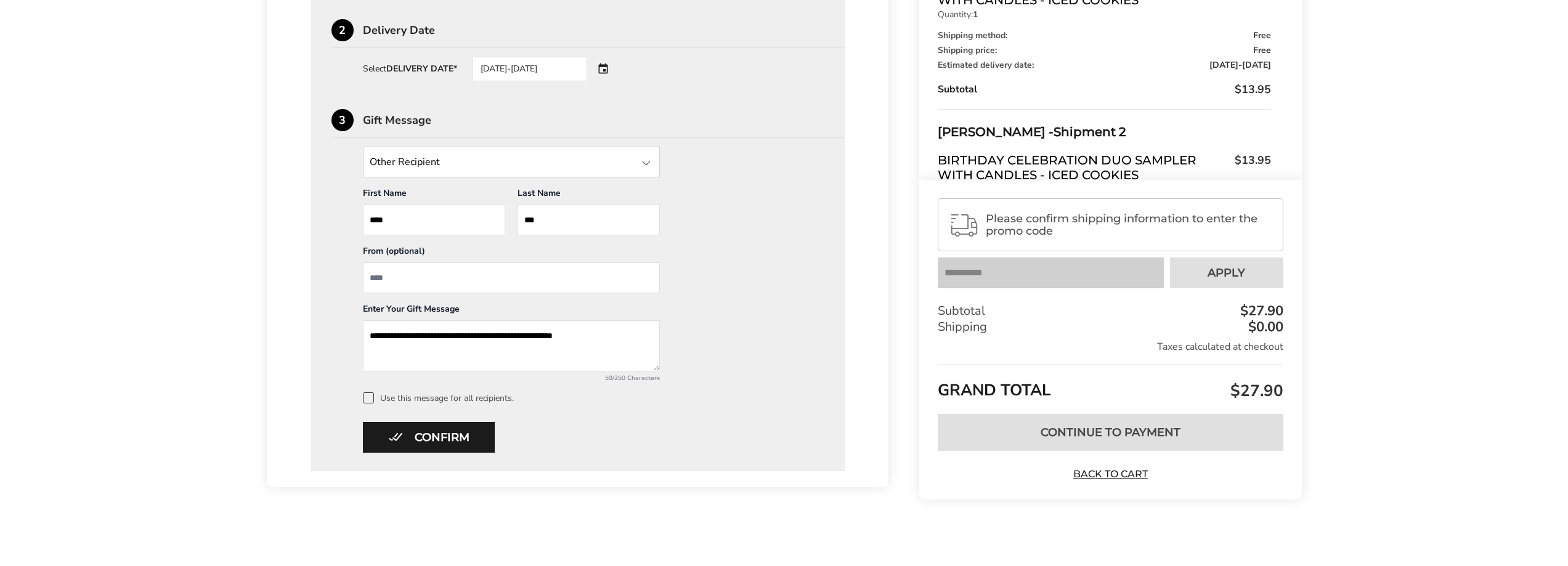
scroll to position [805, 0]
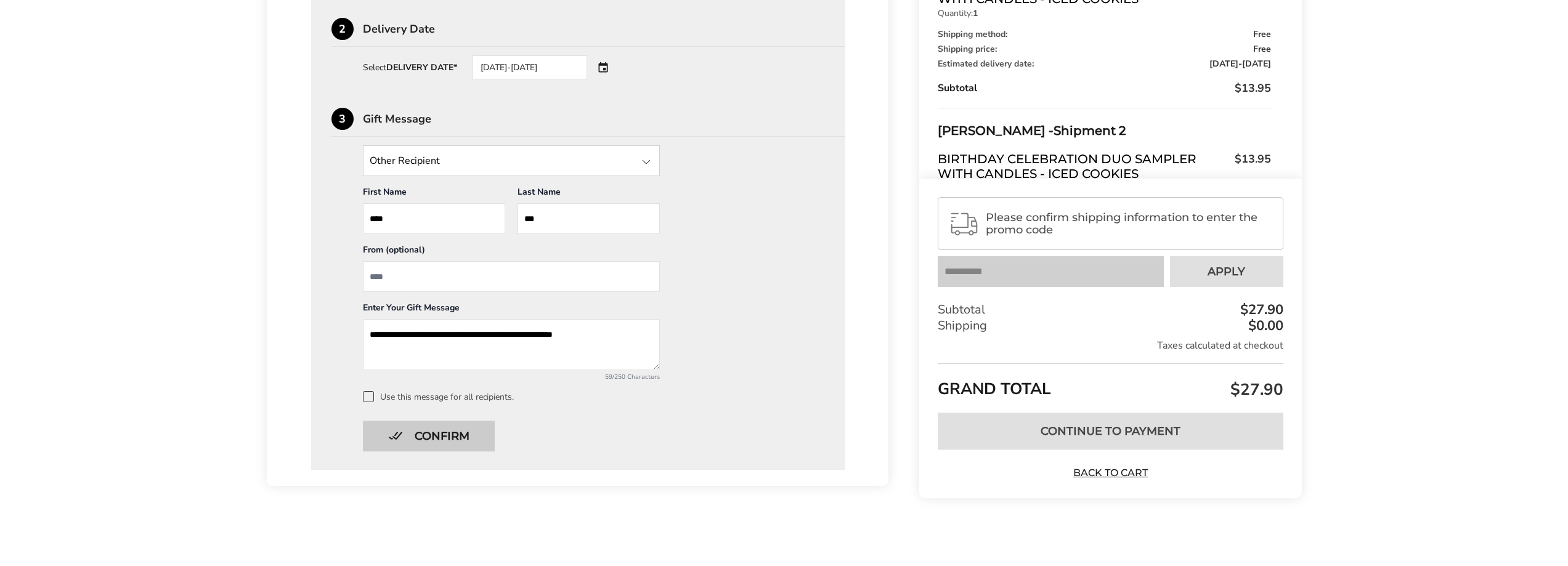
click at [456, 434] on button "Confirm" at bounding box center [428, 436] width 132 height 31
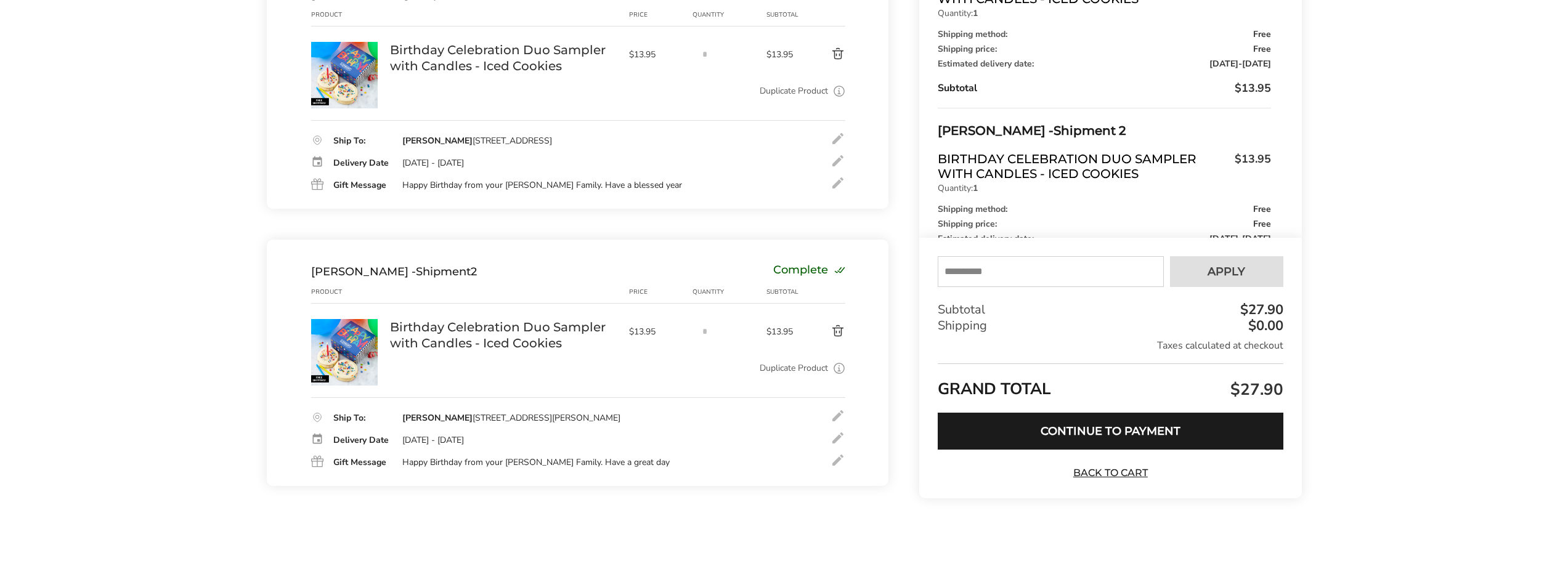
scroll to position [241, 0]
click at [1089, 442] on button "Continue to Payment" at bounding box center [1110, 431] width 345 height 37
